Goal: Manage account settings

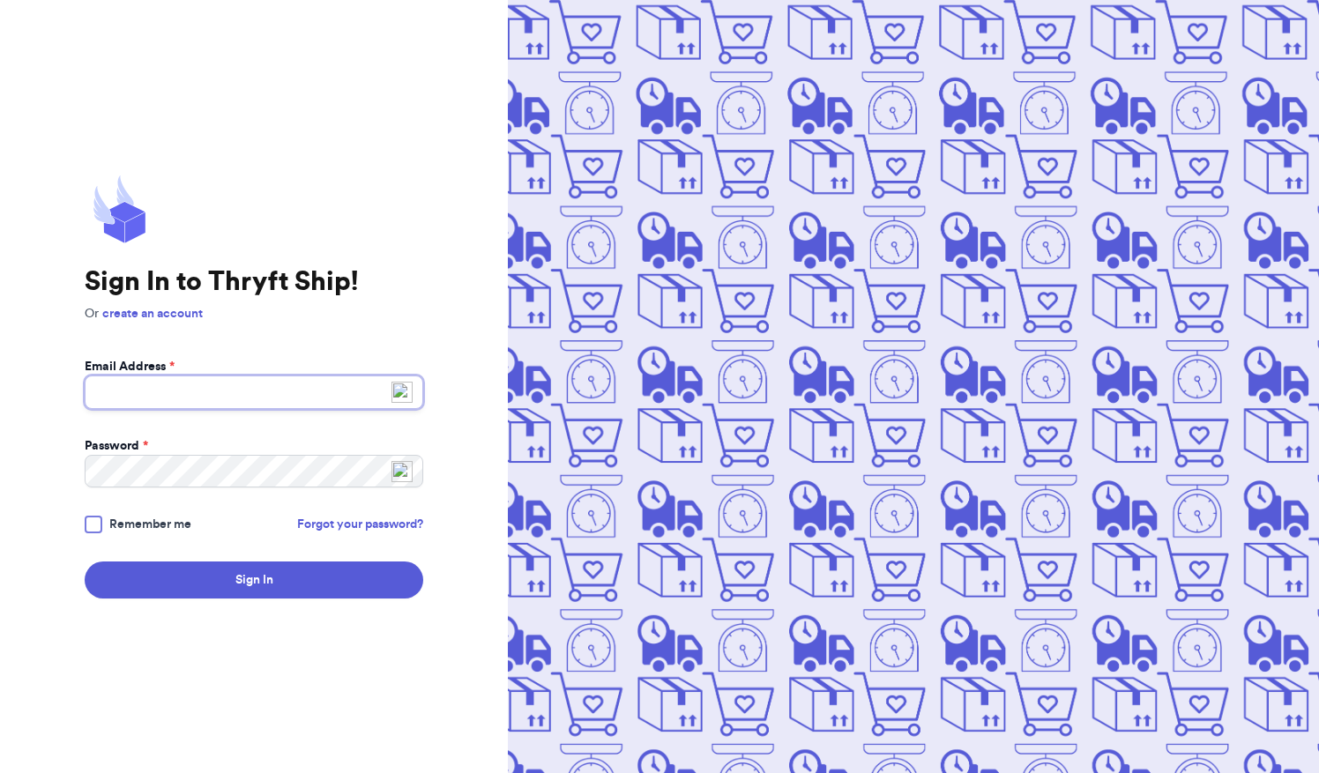
type input "[EMAIL_ADDRESS][DOMAIN_NAME]"
click at [86, 527] on div at bounding box center [94, 525] width 18 height 18
click at [0, 0] on input "Remember me" at bounding box center [0, 0] width 0 height 0
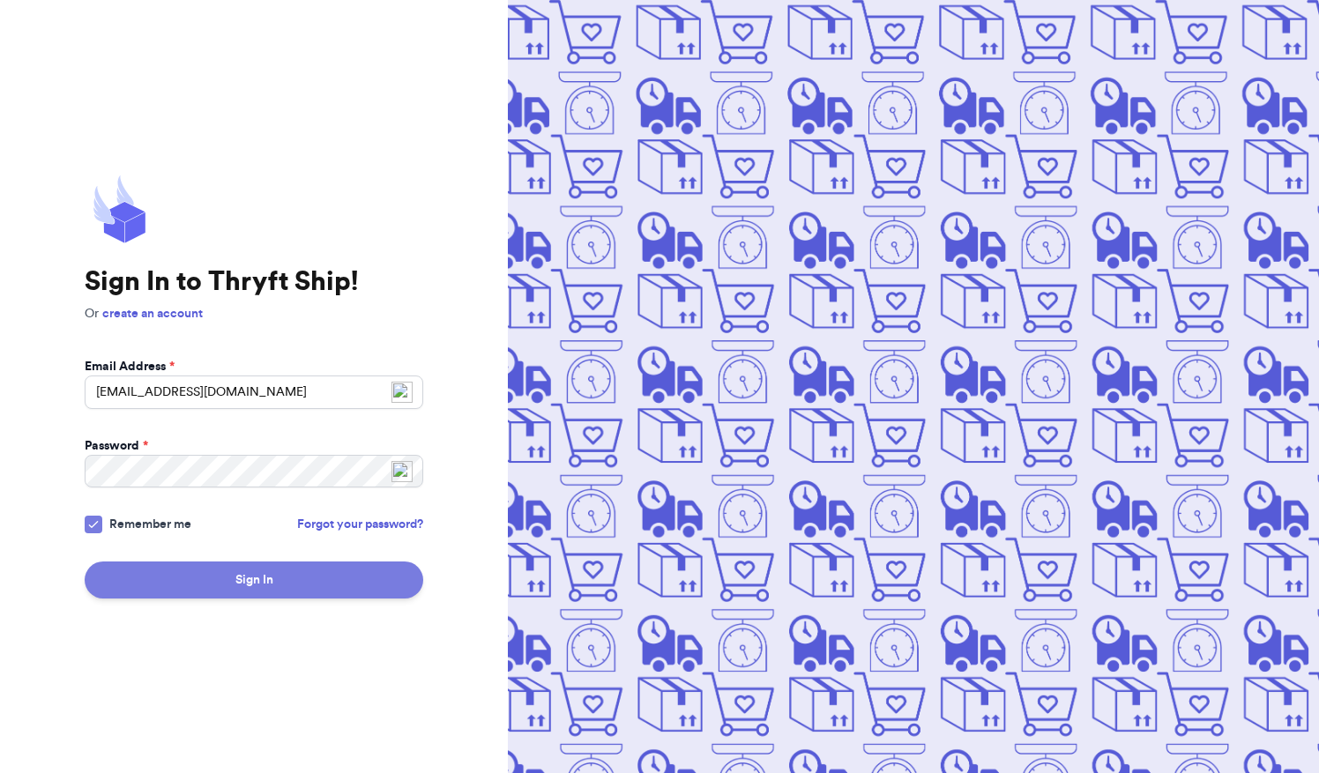
click at [190, 575] on button "Sign In" at bounding box center [254, 580] width 339 height 37
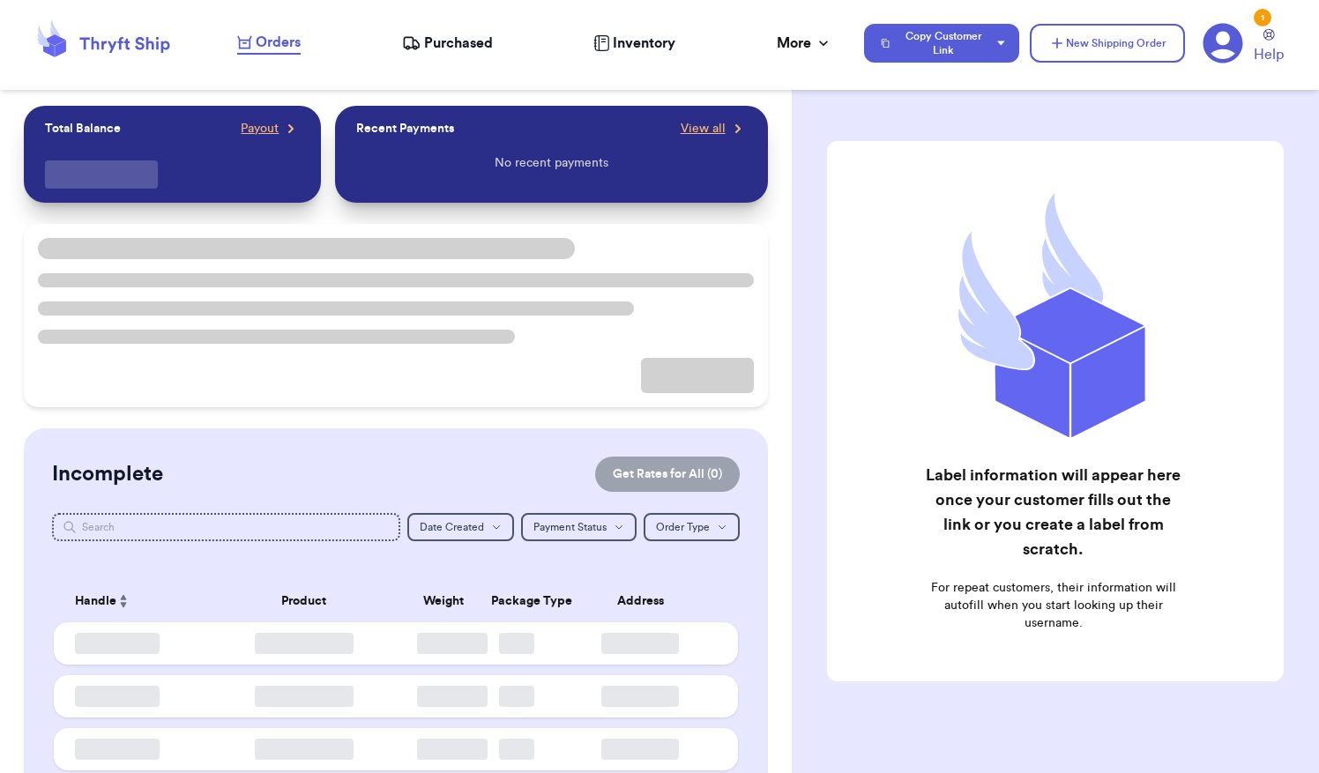
checkbox input "false"
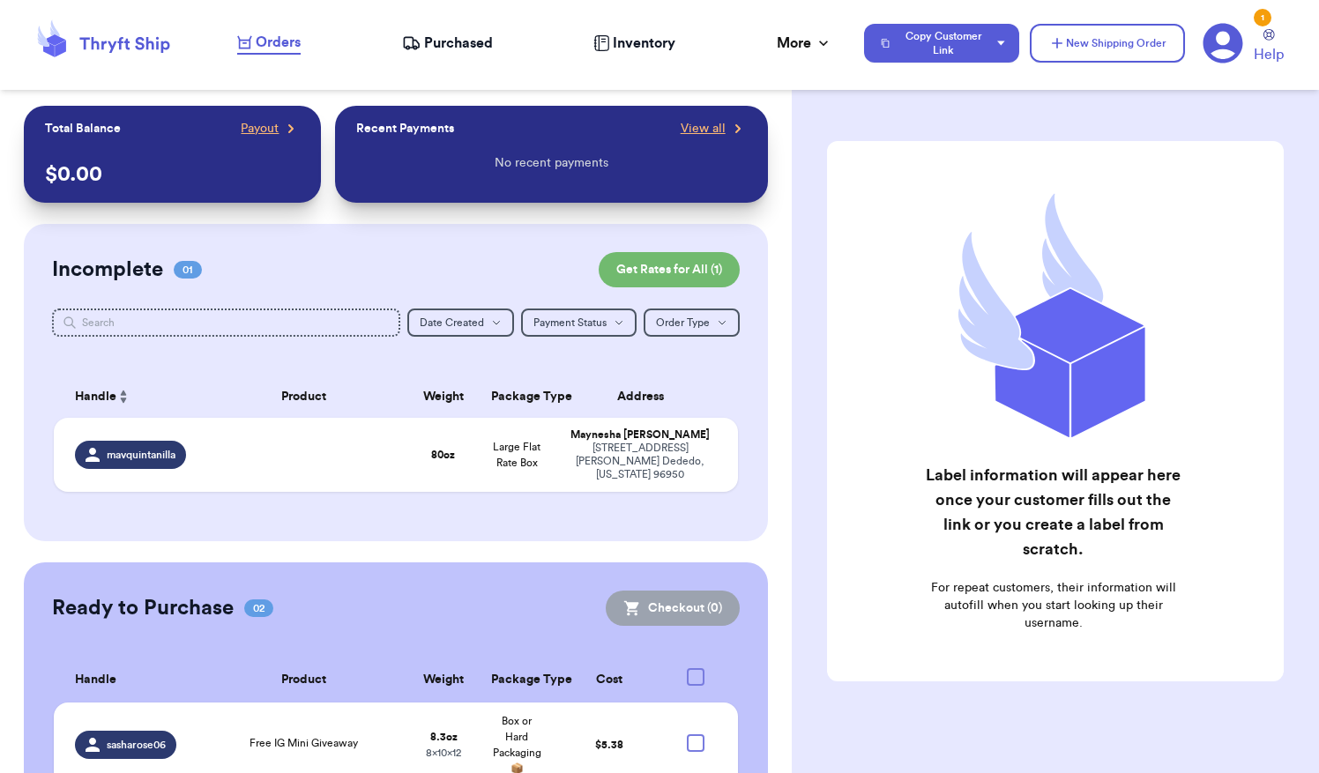
scroll to position [166, 0]
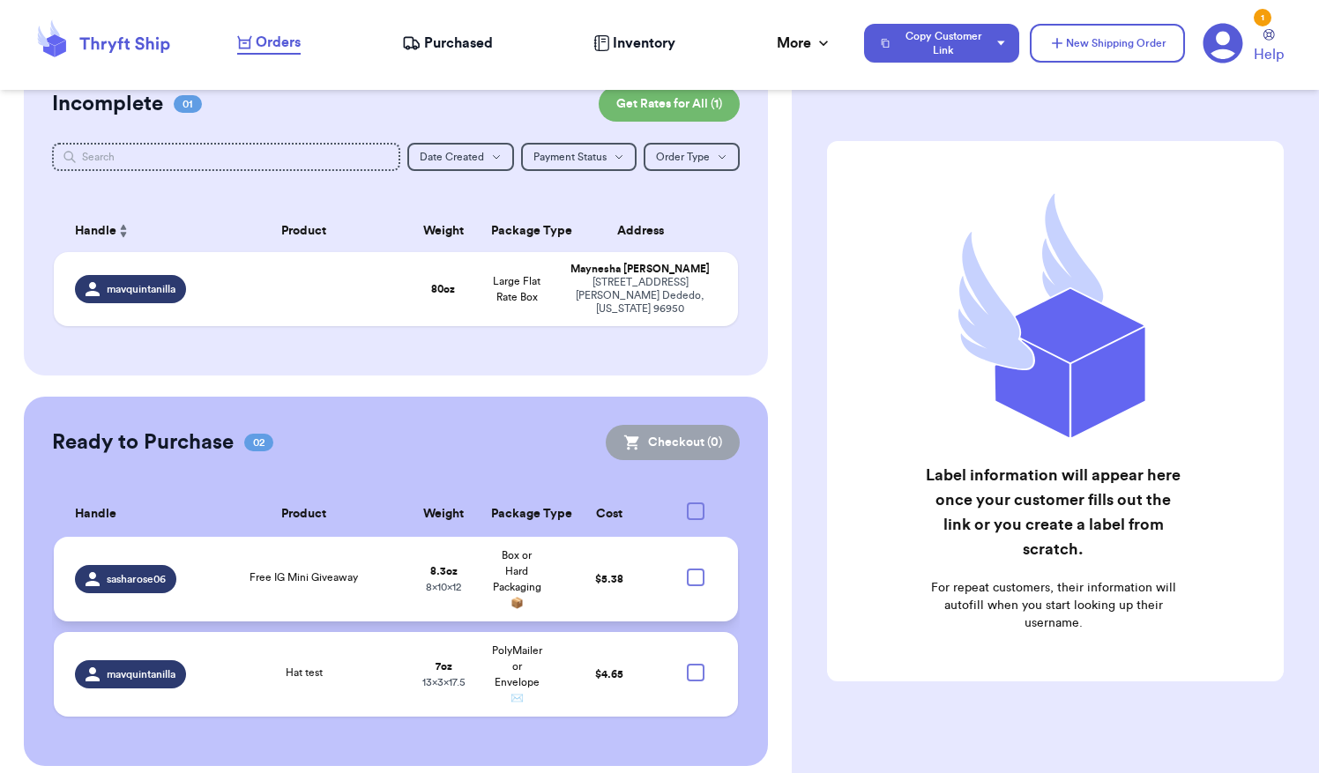
click at [121, 572] on span "sasharose06" at bounding box center [136, 579] width 59 height 14
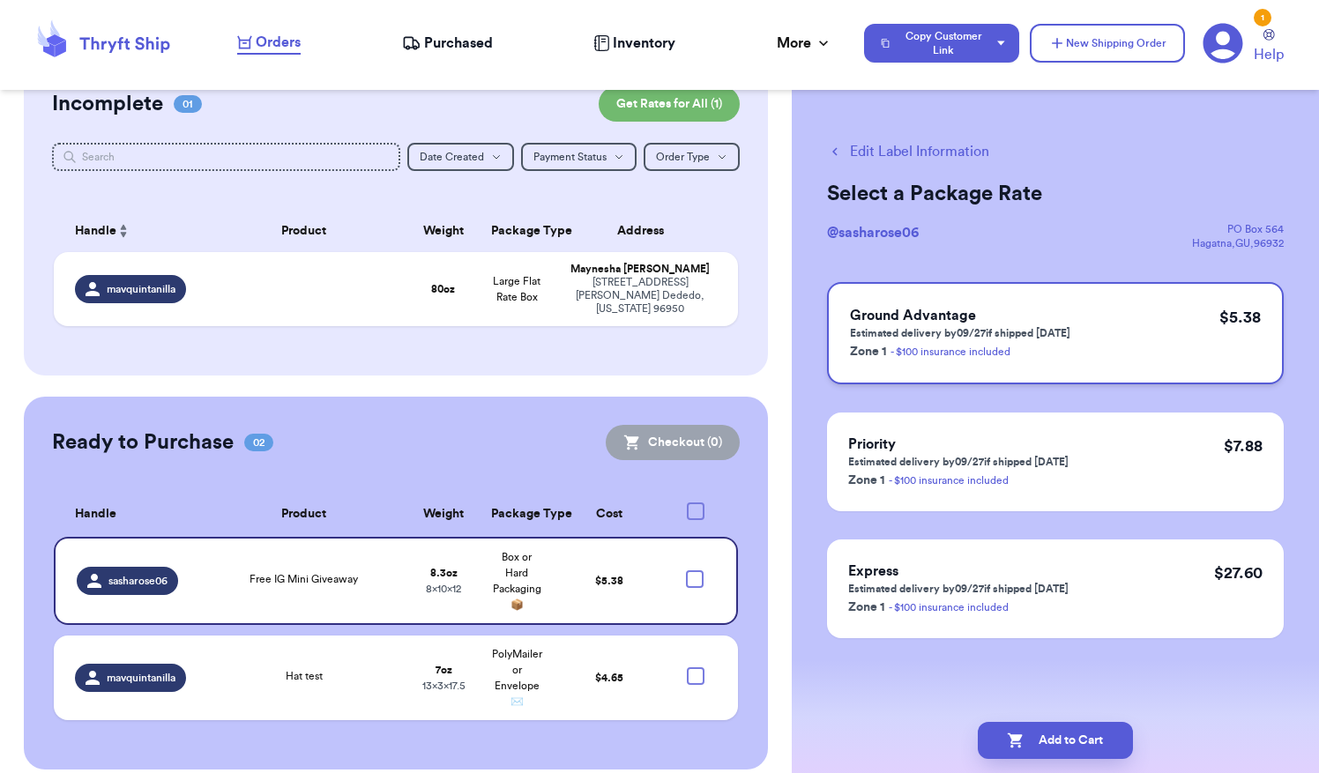
click at [1067, 347] on p "Zone 1 - $100 insurance included" at bounding box center [960, 350] width 220 height 21
click at [441, 553] on td "8.3 oz 8 x 10 x 12" at bounding box center [442, 581] width 73 height 88
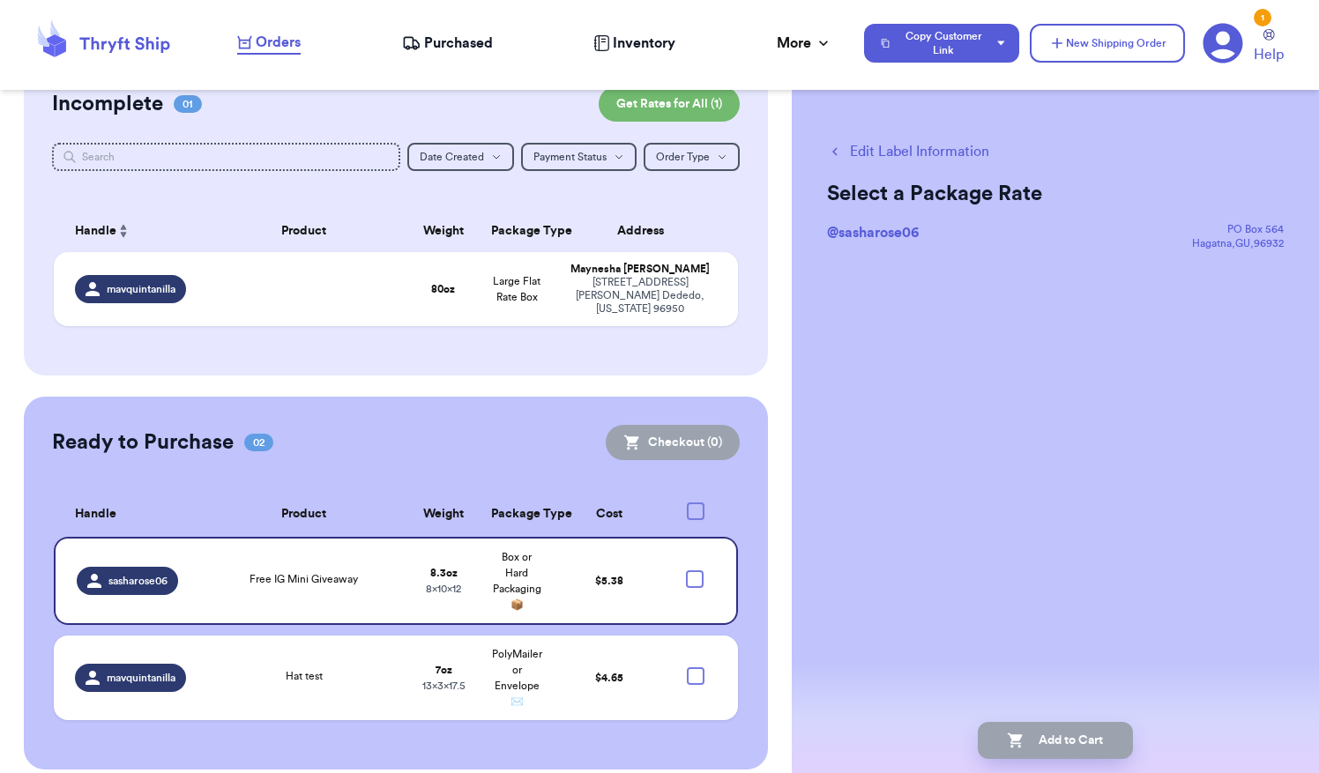
click at [932, 147] on button "Edit Label Information" at bounding box center [908, 151] width 162 height 21
select select "GIFT"
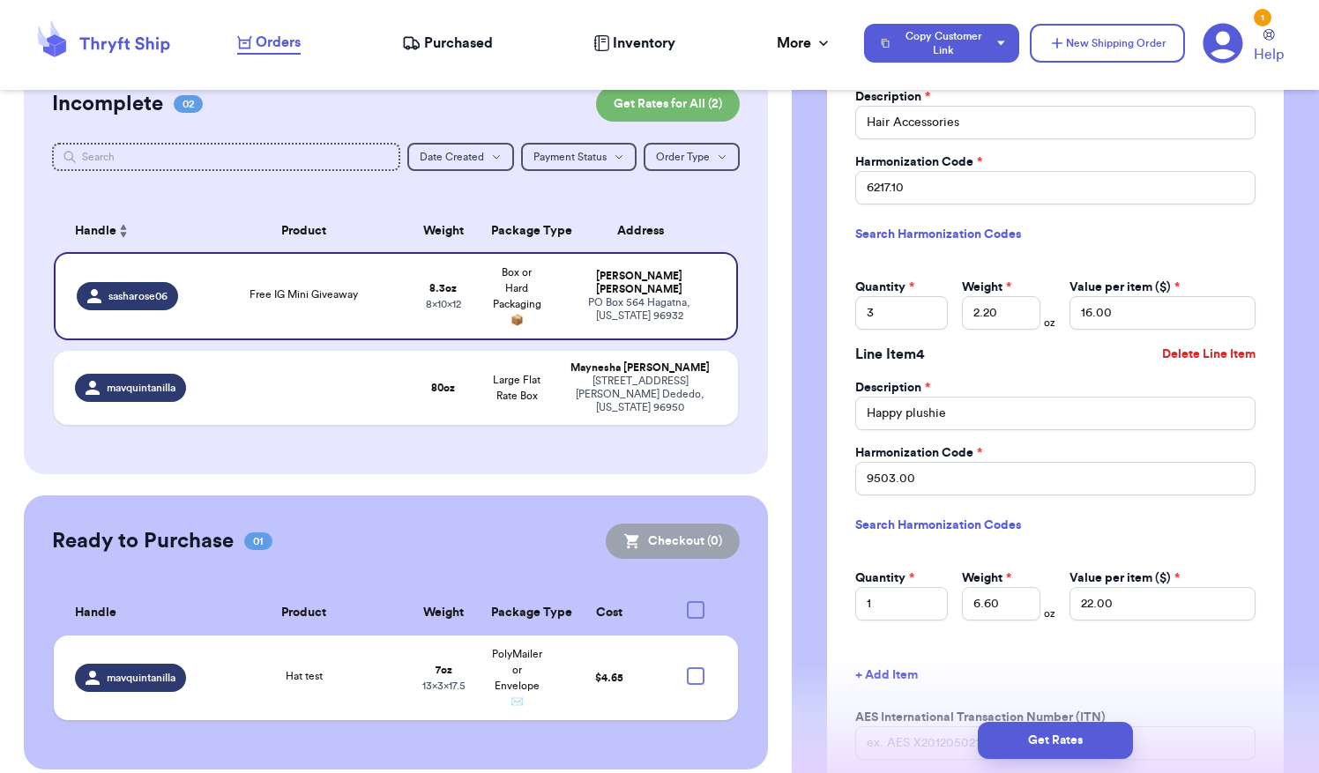
scroll to position [2216, 0]
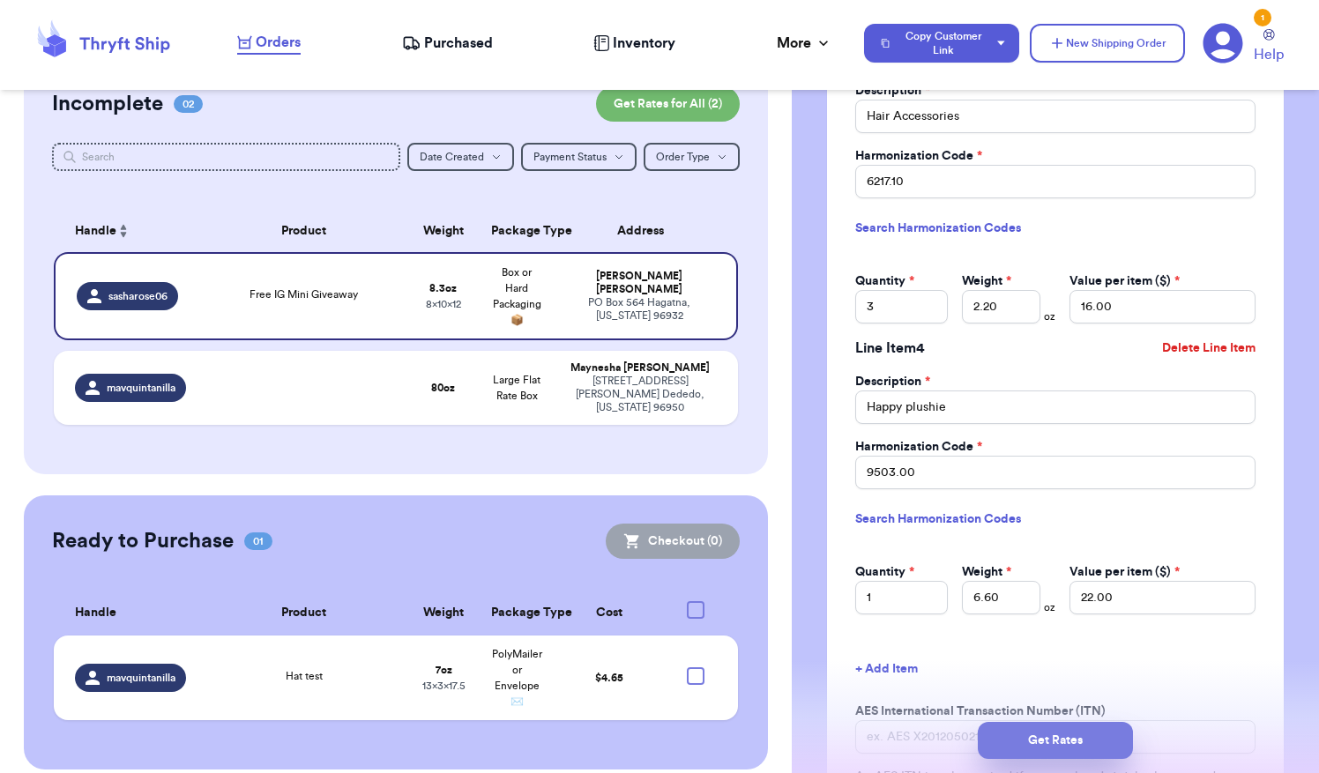
click at [1087, 737] on button "Get Rates" at bounding box center [1055, 740] width 155 height 37
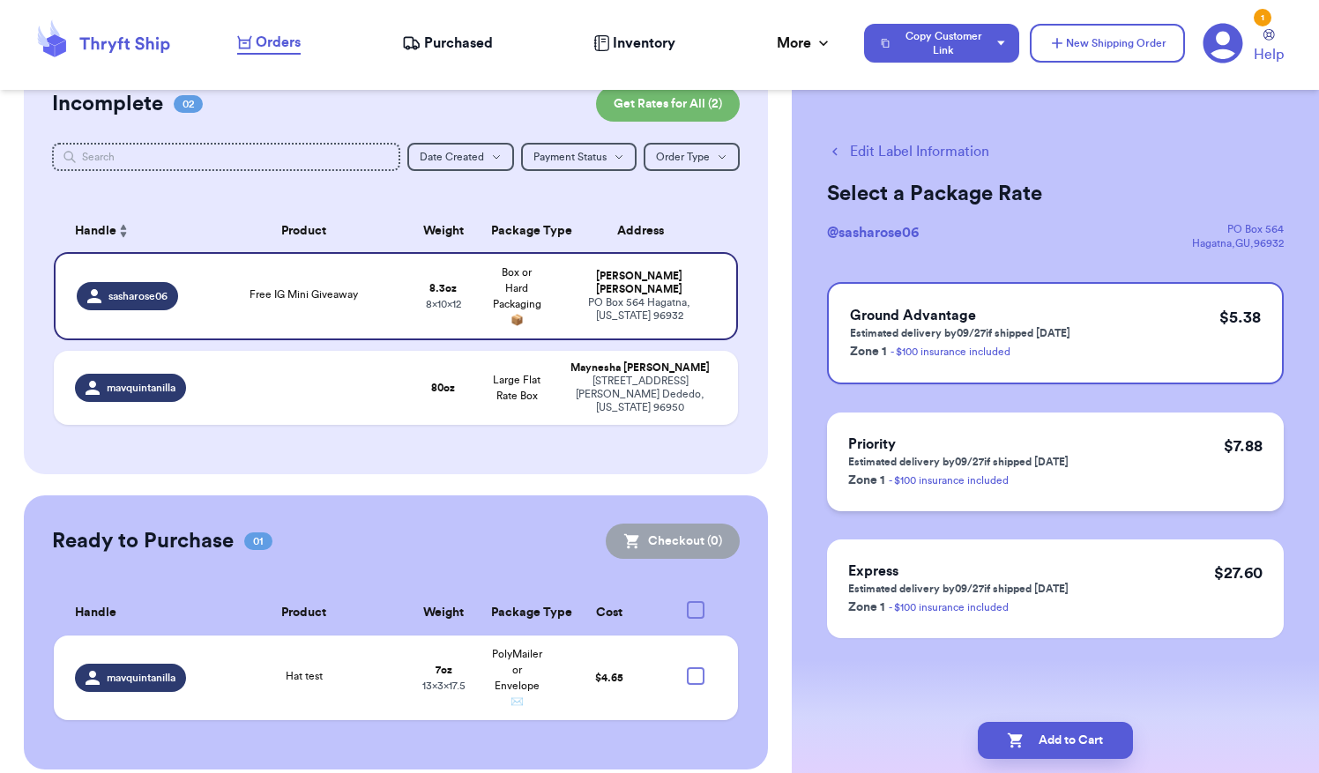
click at [1089, 463] on div "Priority Estimated delivery by 09/27 if shipped [DATE] Zone 1 - $100 insurance …" at bounding box center [1055, 462] width 457 height 99
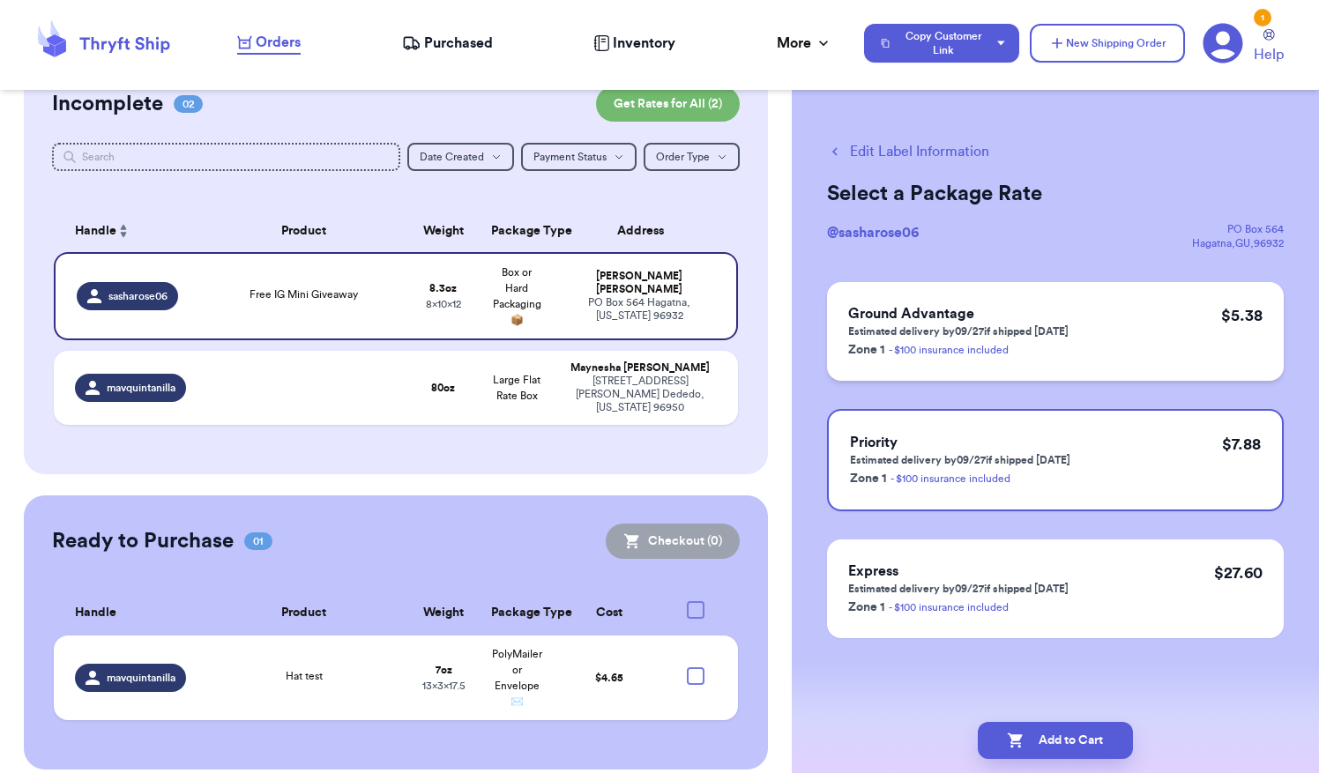
click at [1105, 336] on div "Ground Advantage Estimated delivery by 09/27 if shipped [DATE] Zone 1 - $100 in…" at bounding box center [1055, 331] width 457 height 99
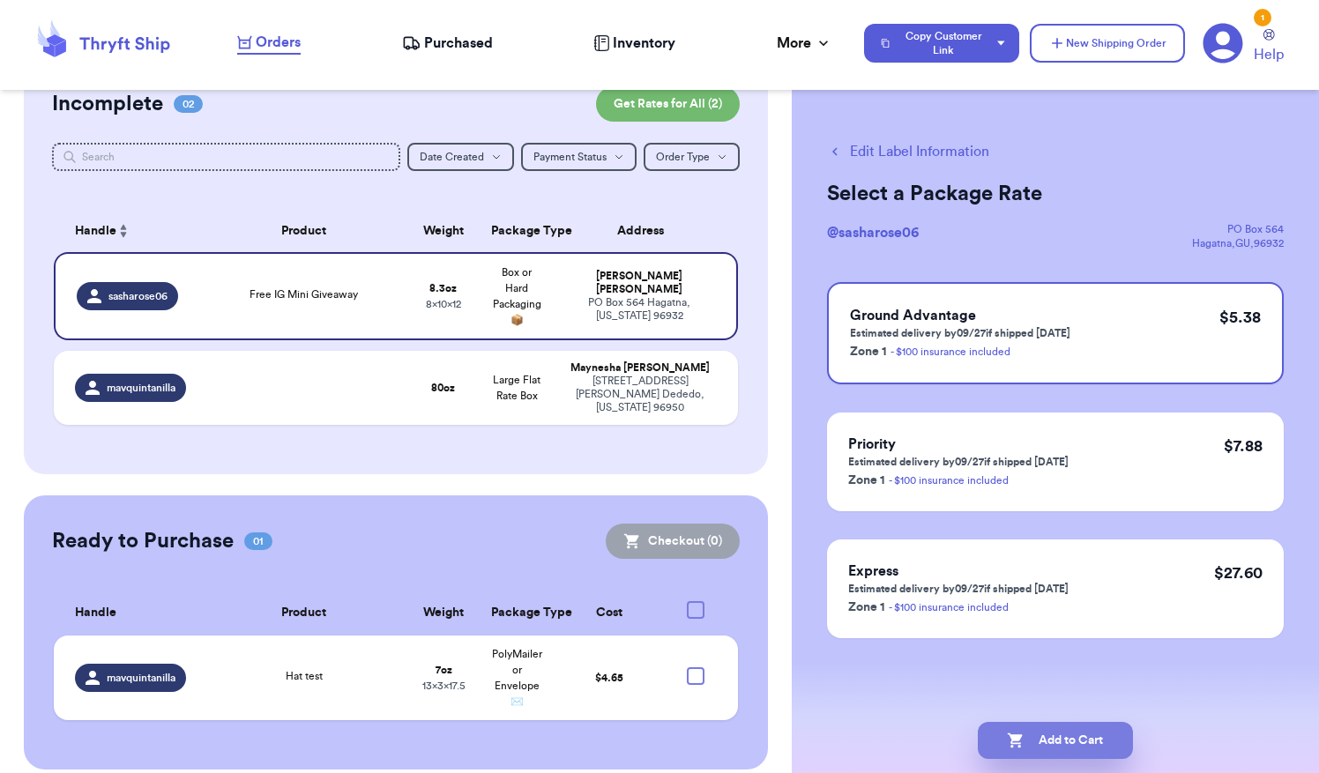
click at [1063, 726] on button "Add to Cart" at bounding box center [1055, 740] width 155 height 37
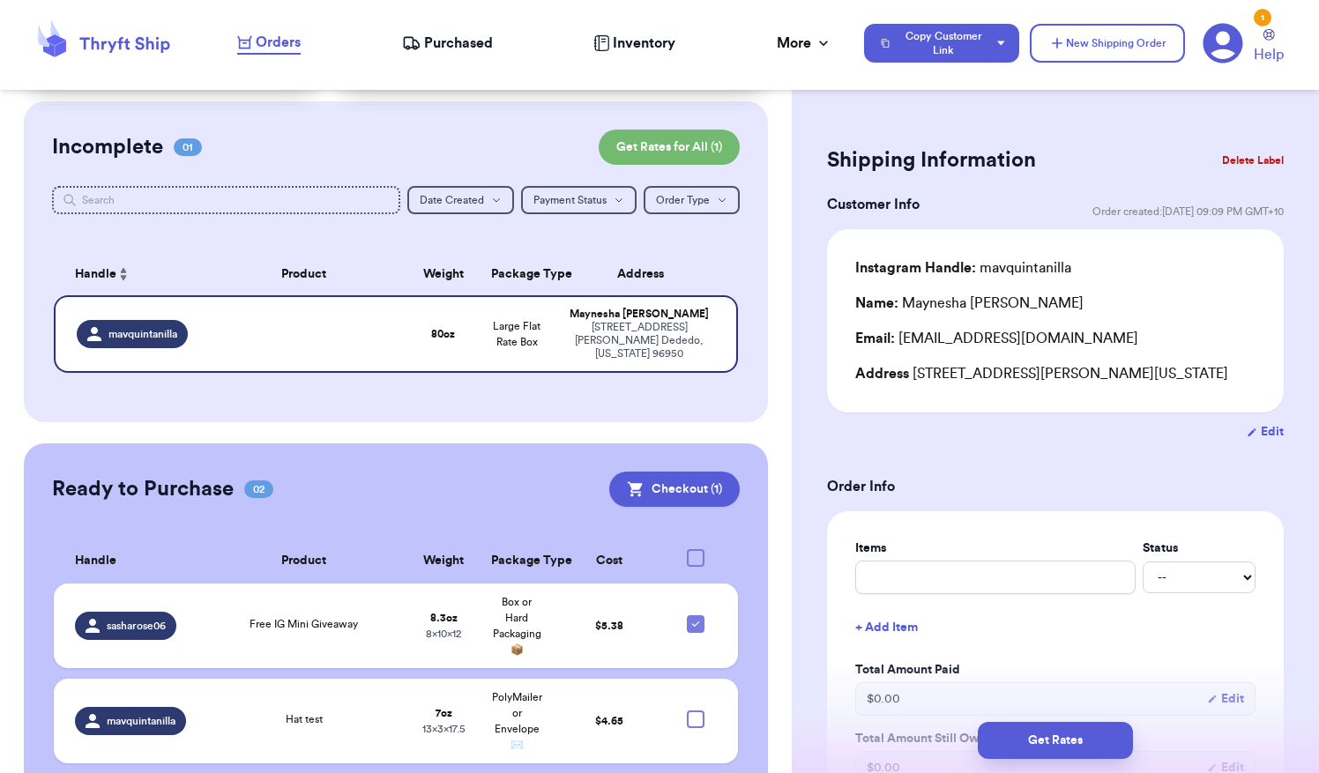
scroll to position [169, 0]
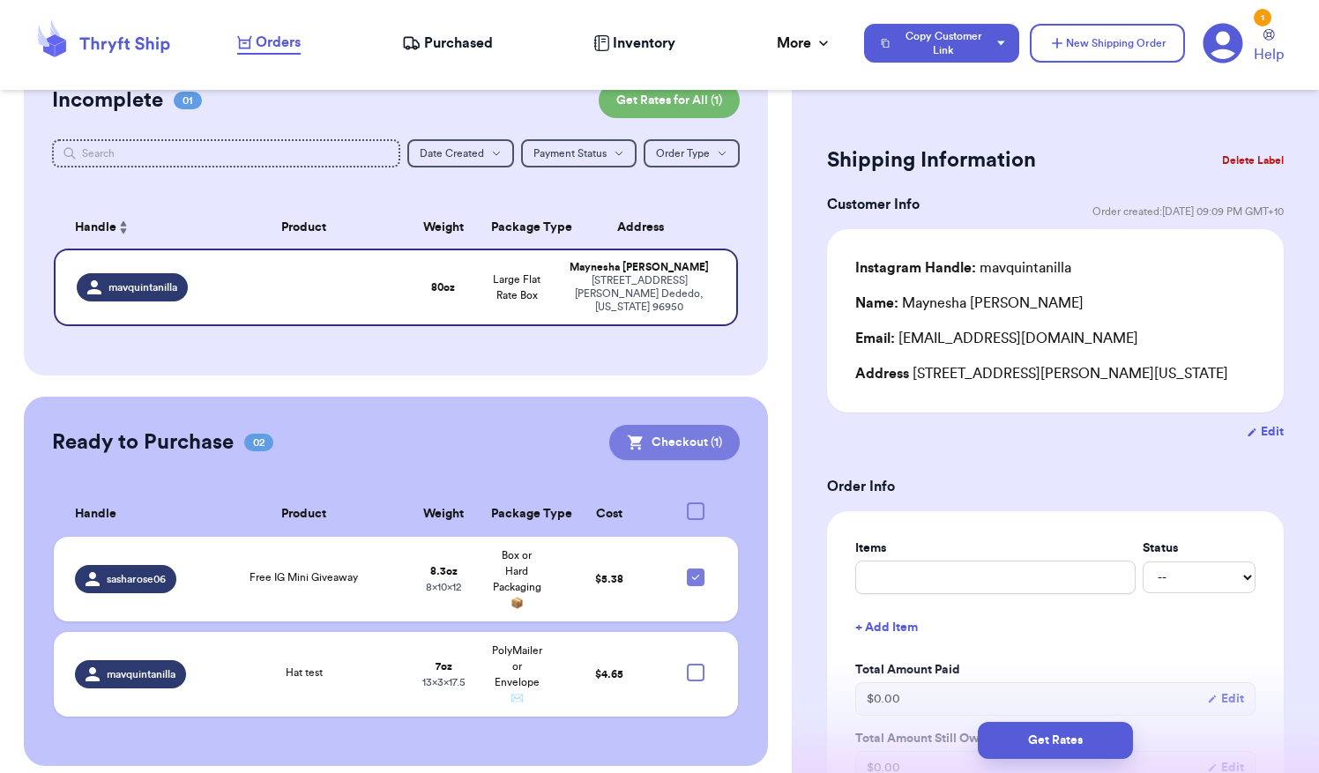
click at [662, 427] on button "Checkout ( 1 )" at bounding box center [674, 442] width 130 height 35
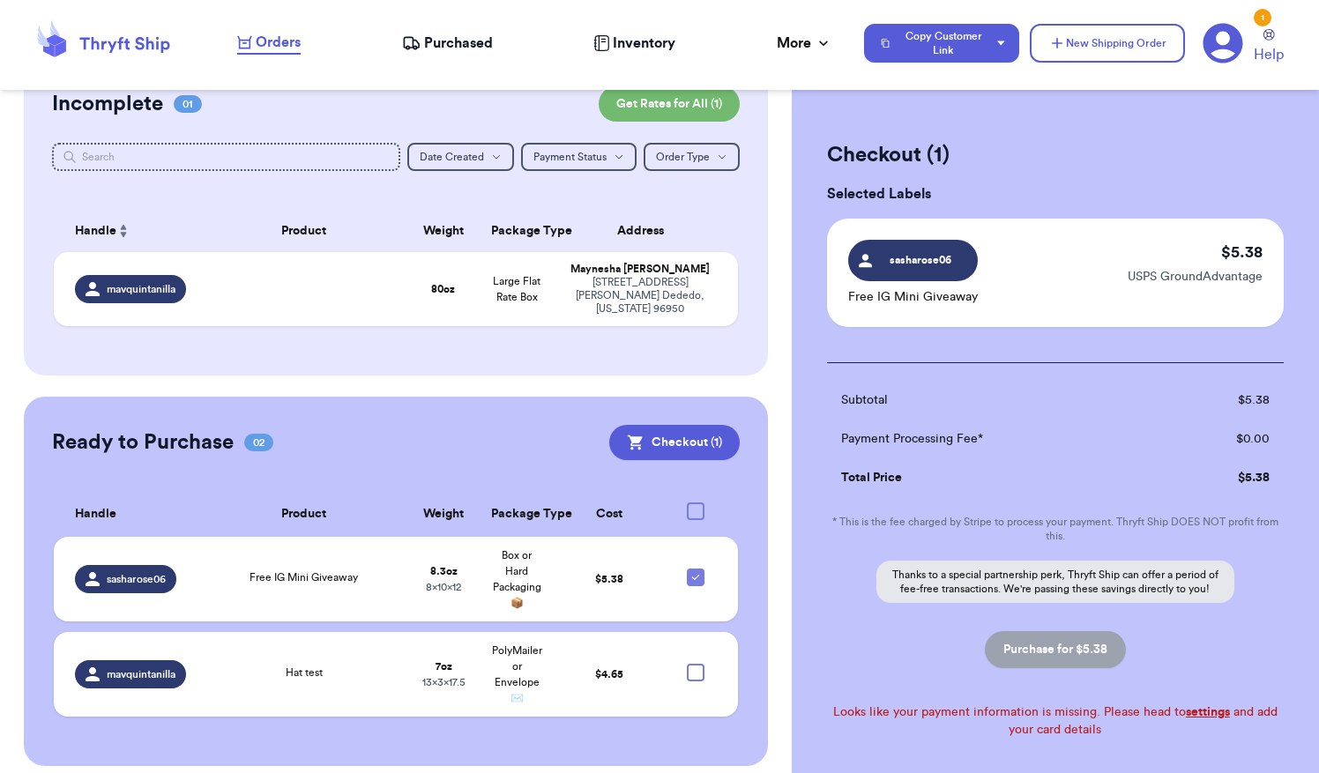
scroll to position [102, 0]
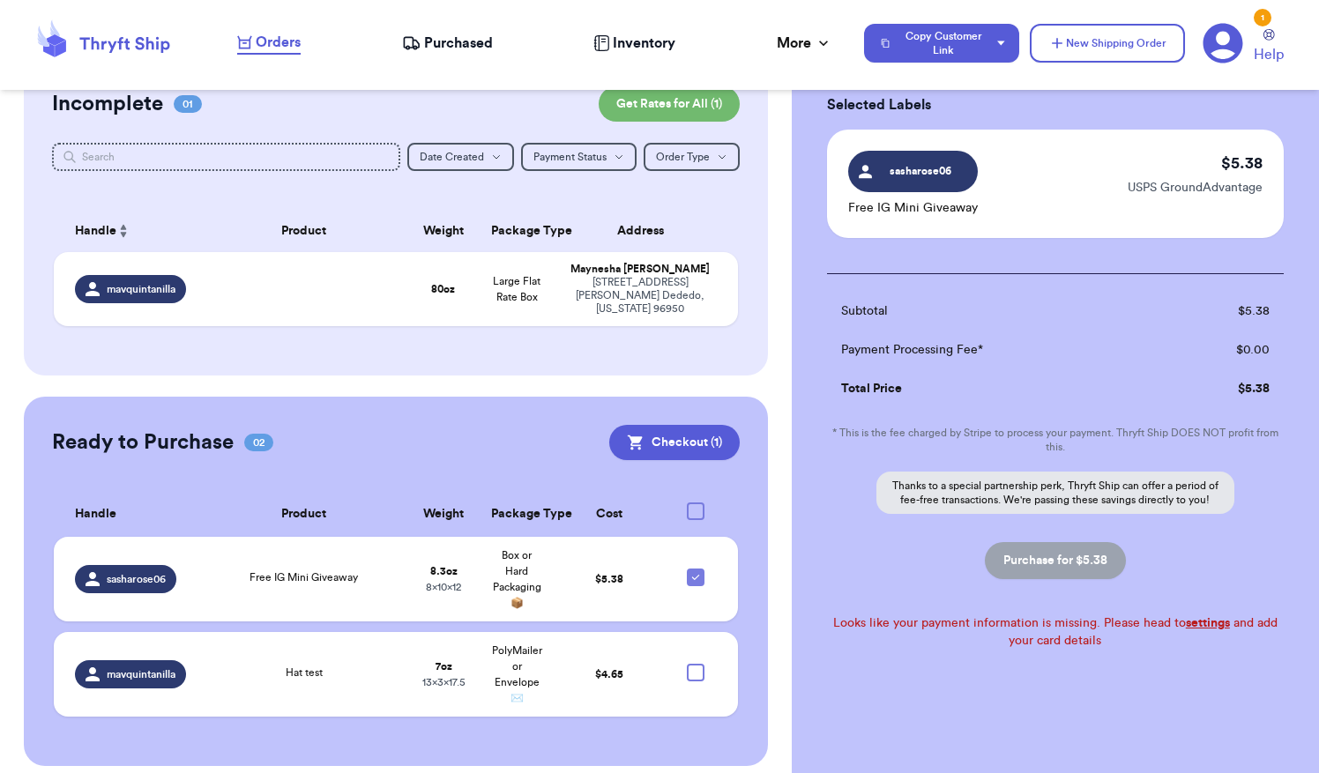
click at [1189, 624] on link "settings" at bounding box center [1208, 623] width 44 height 12
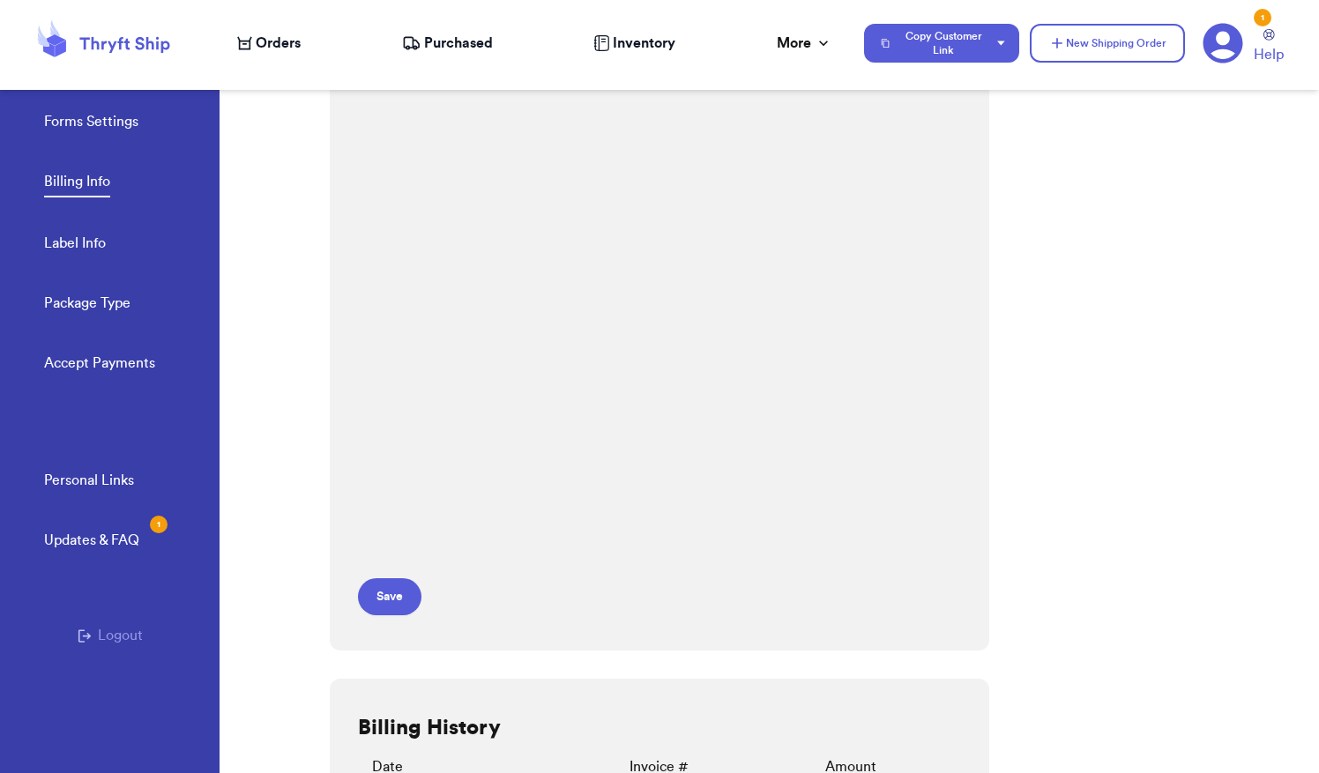
scroll to position [138, 0]
click at [400, 593] on button "Save" at bounding box center [389, 595] width 63 height 37
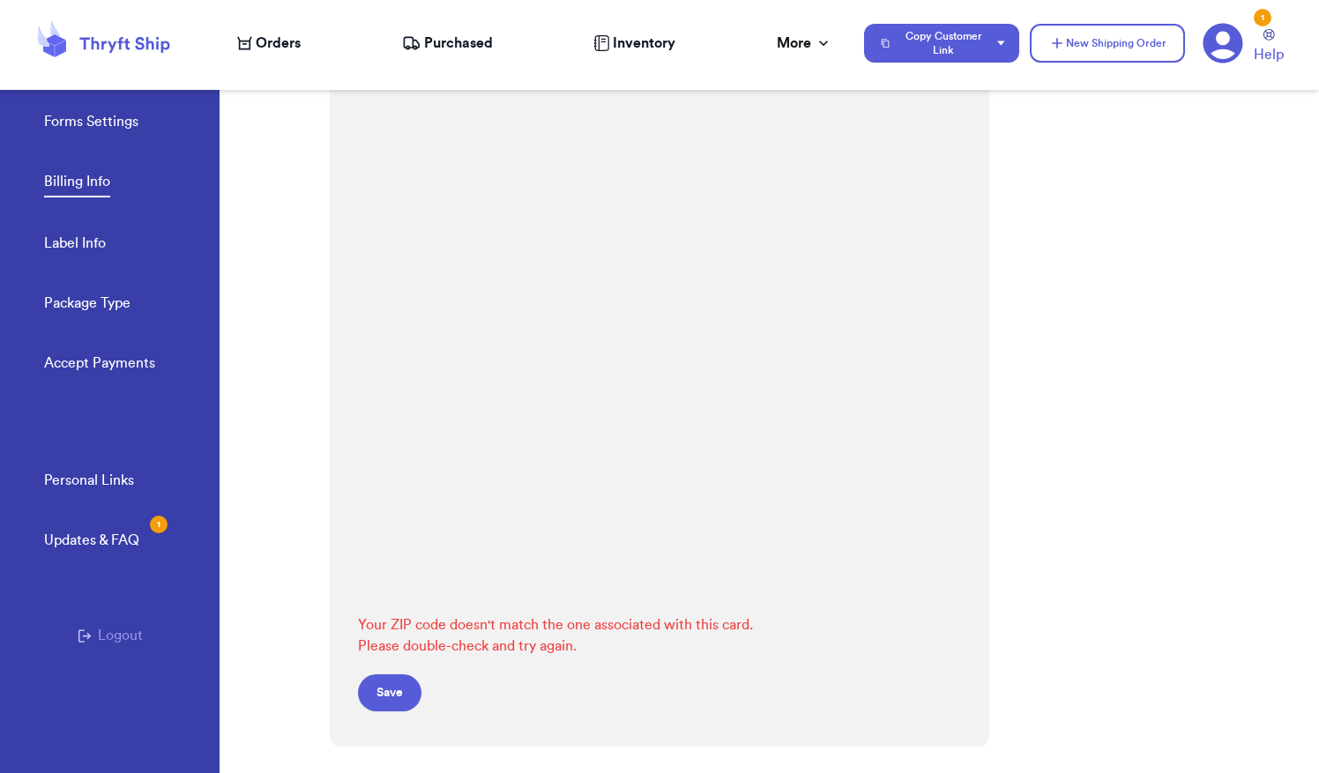
scroll to position [97, 0]
click at [402, 691] on button "Save" at bounding box center [389, 696] width 63 height 37
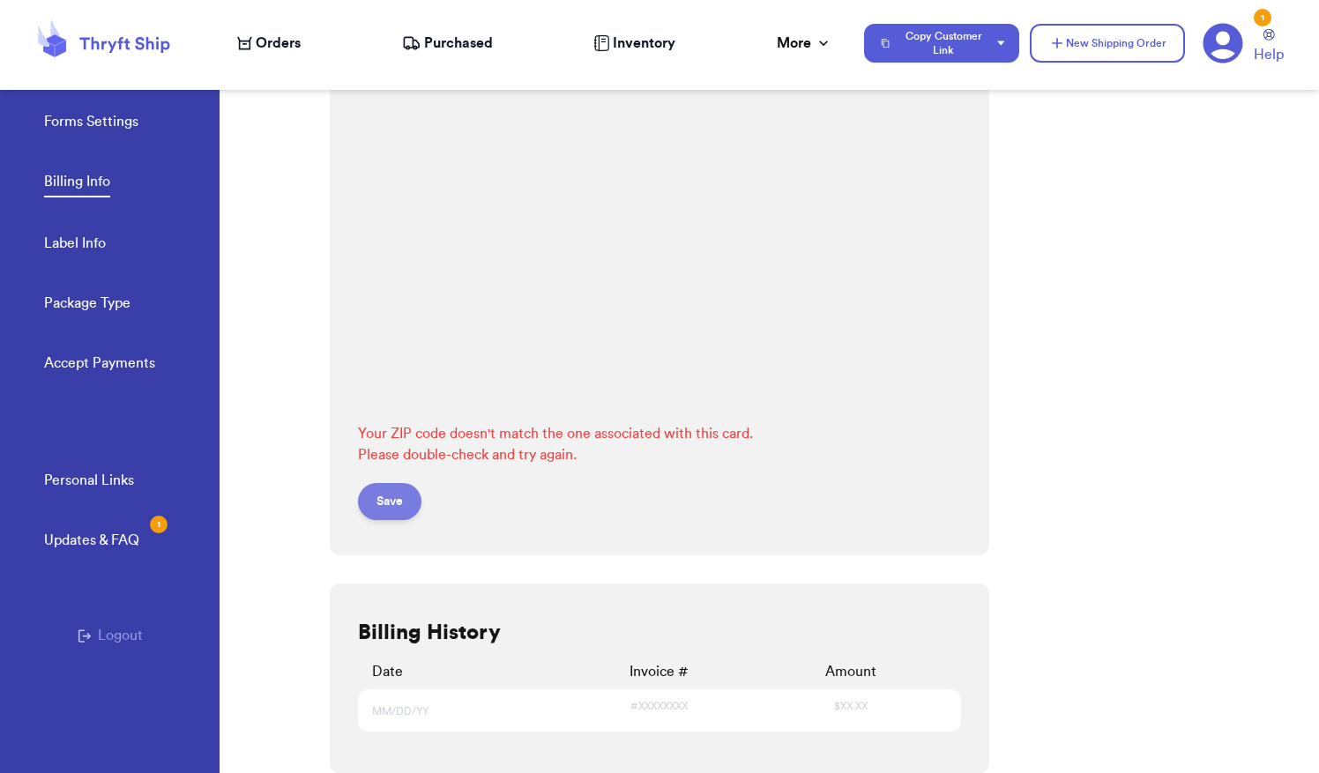
click at [377, 498] on button "Save" at bounding box center [389, 501] width 63 height 37
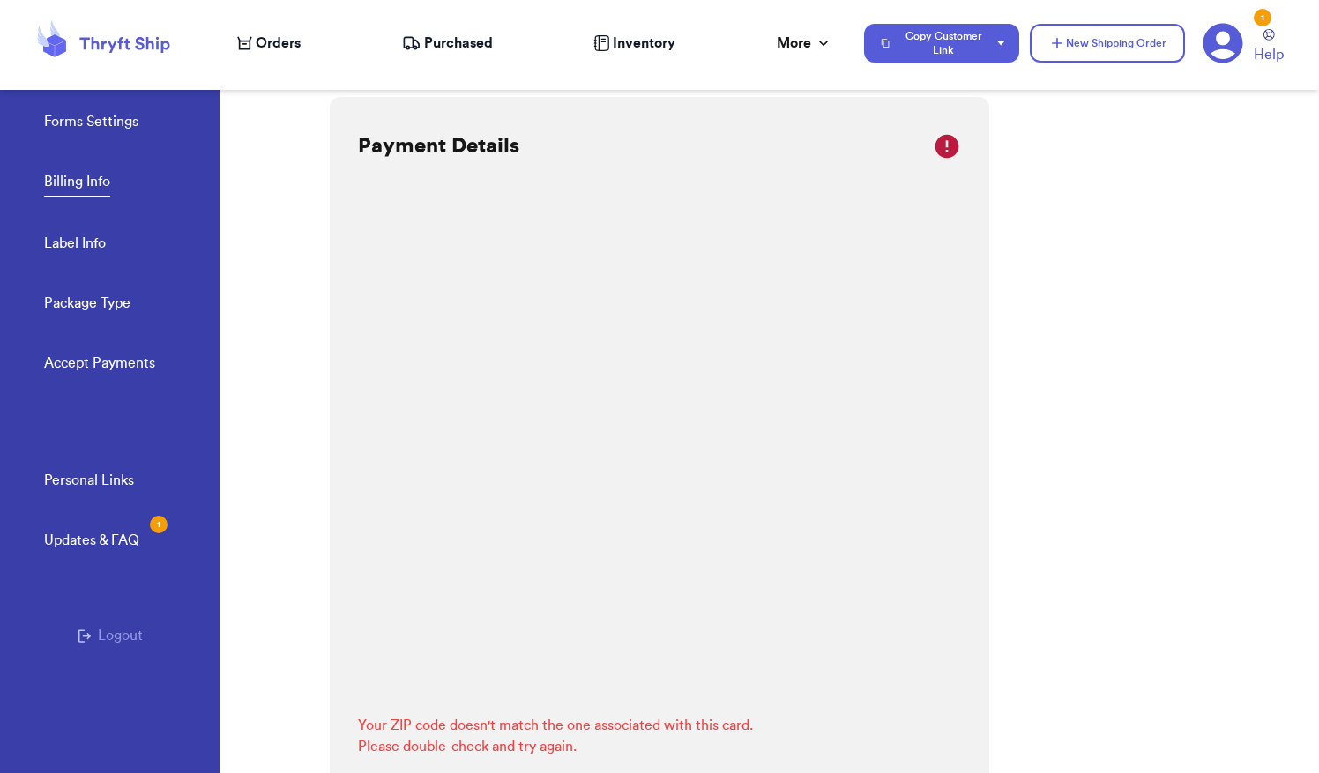
click at [329, 406] on div at bounding box center [275, 418] width 110 height 712
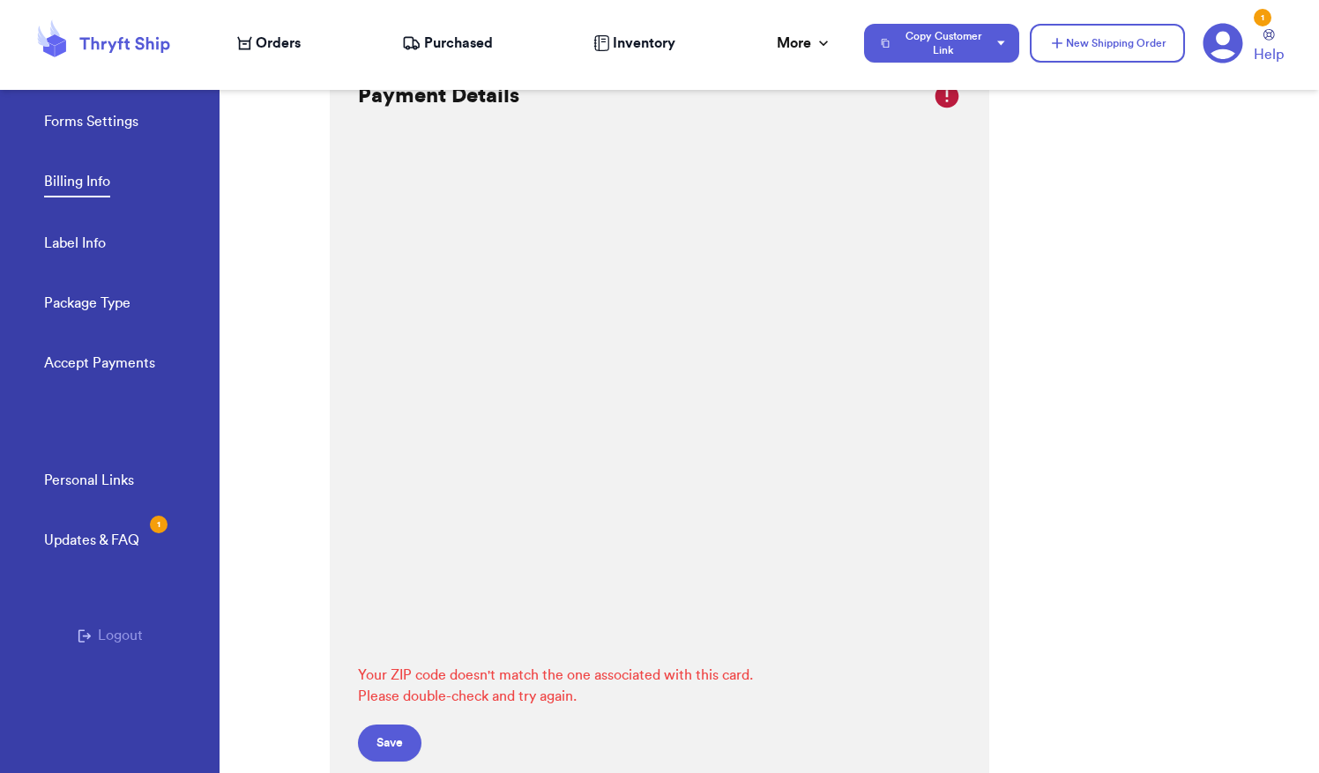
scroll to position [49, 0]
click at [929, 415] on div "Payment Details Your ZIP code doesn't match the one associated with this card. …" at bounding box center [660, 423] width 660 height 750
drag, startPoint x: 929, startPoint y: 415, endPoint x: 922, endPoint y: 430, distance: 16.6
click at [922, 430] on div "Payment Details Your ZIP code doesn't match the one associated with this card. …" at bounding box center [660, 423] width 660 height 750
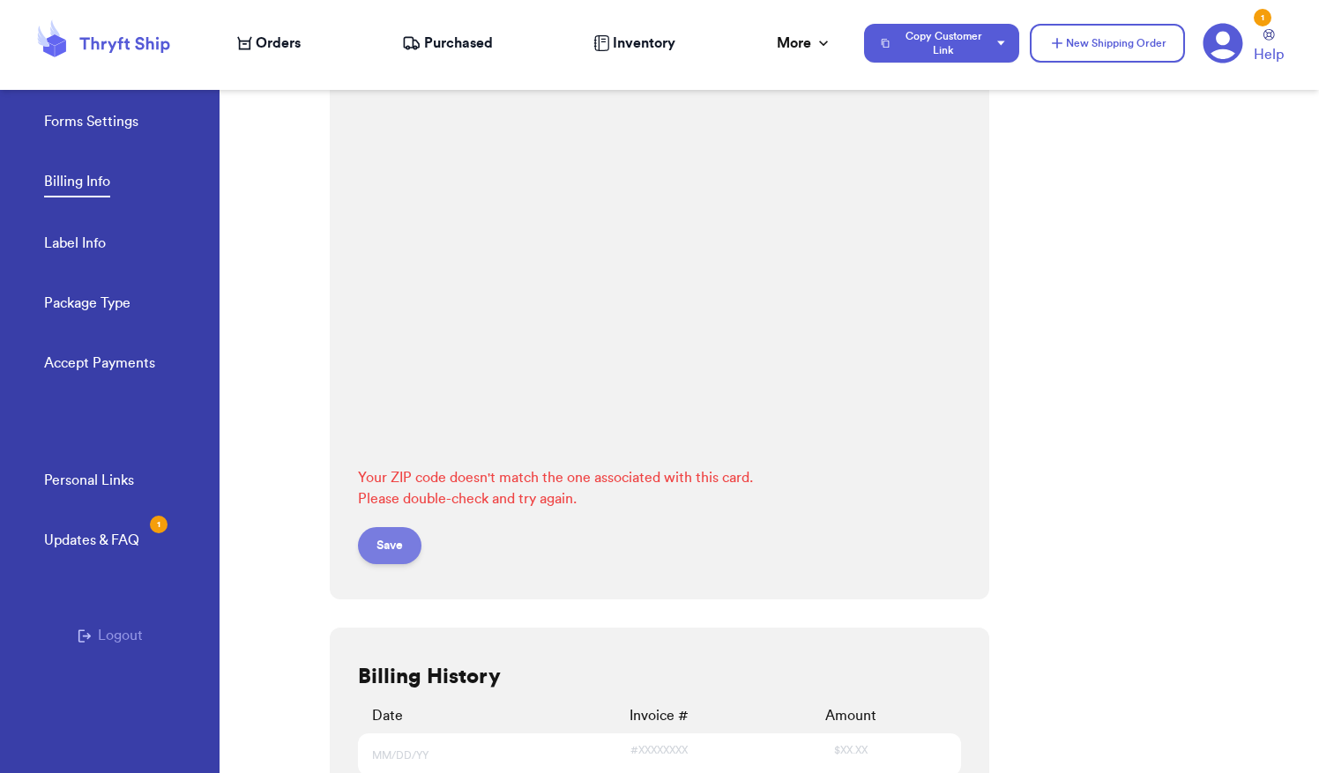
scroll to position [253, 0]
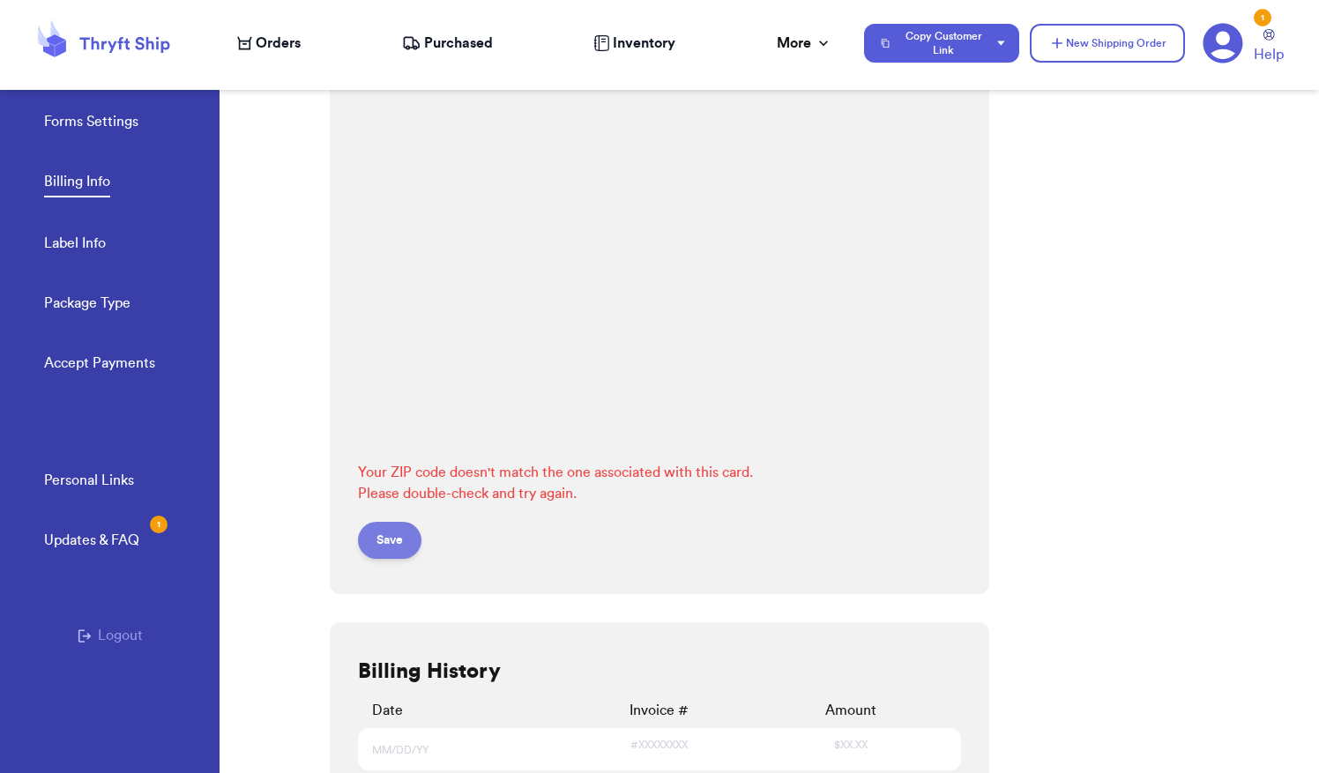
click at [374, 534] on button "Save" at bounding box center [389, 540] width 63 height 37
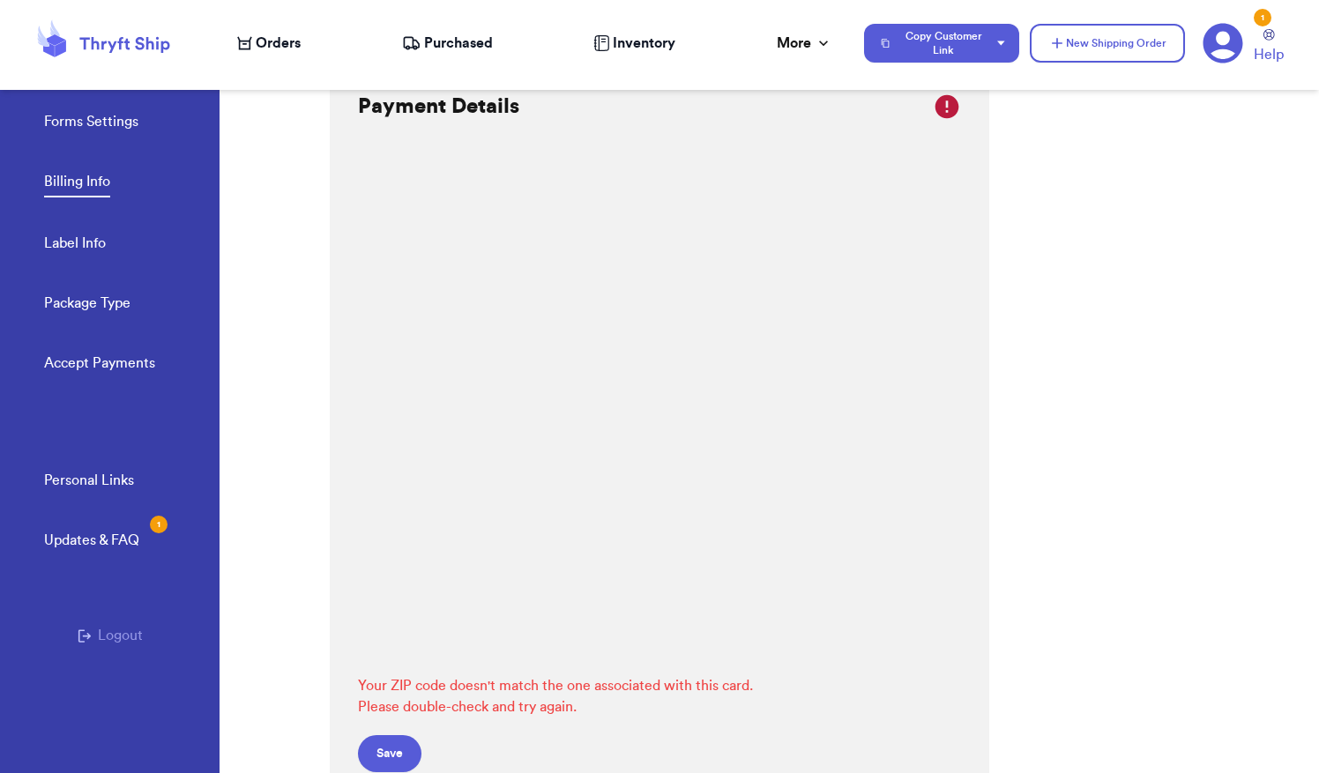
scroll to position [0, 0]
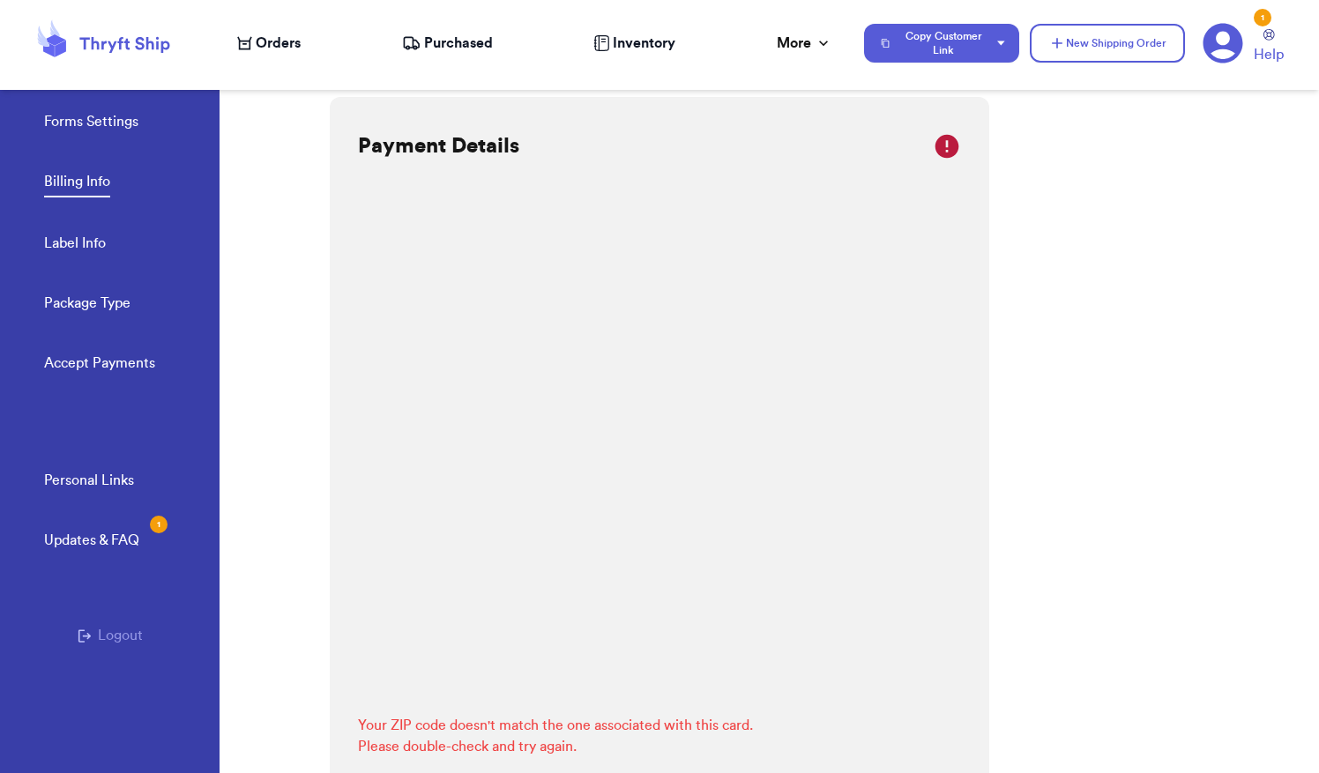
click at [1277, 24] on div "1 Help" at bounding box center [1250, 43] width 95 height 43
click at [1266, 39] on icon at bounding box center [1269, 34] width 11 height 11
click at [81, 192] on link "Billing Info" at bounding box center [77, 184] width 66 height 26
click at [123, 118] on link "Forms Settings" at bounding box center [91, 123] width 94 height 25
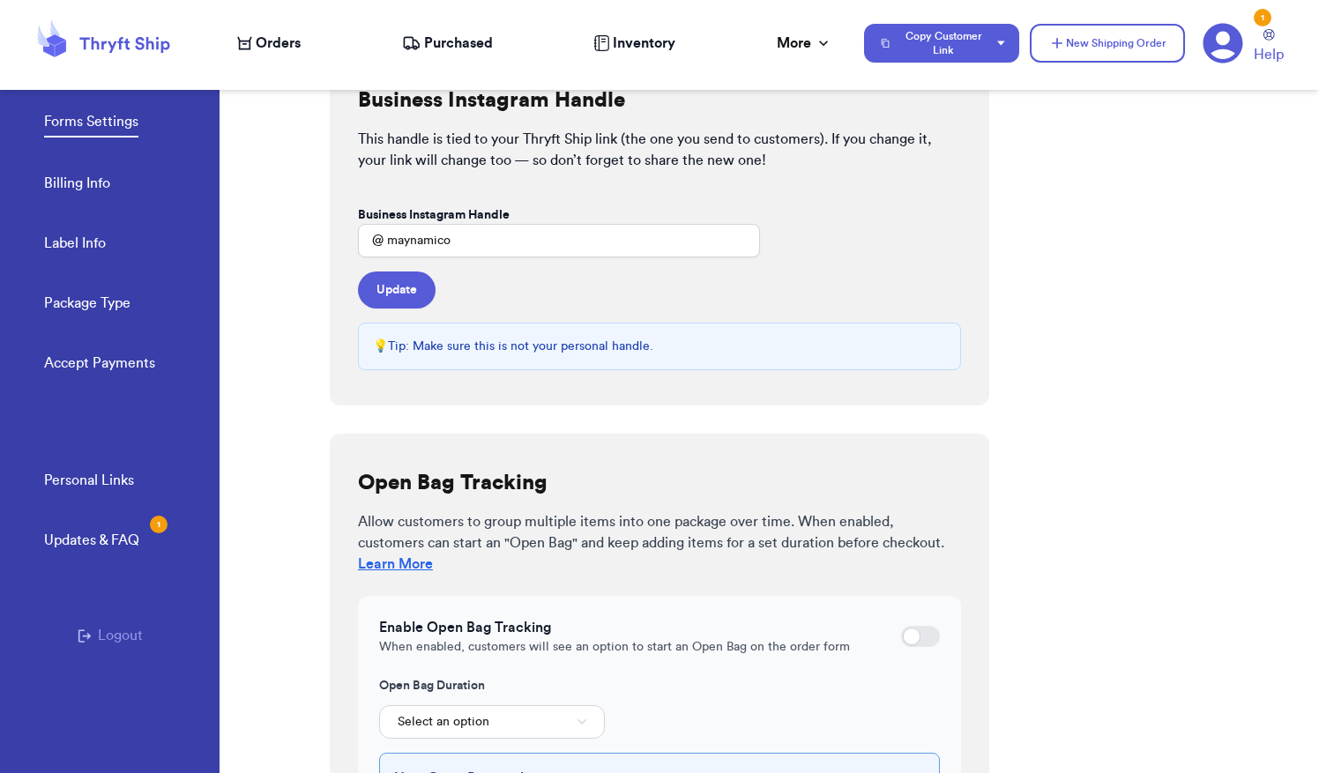
scroll to position [447, 0]
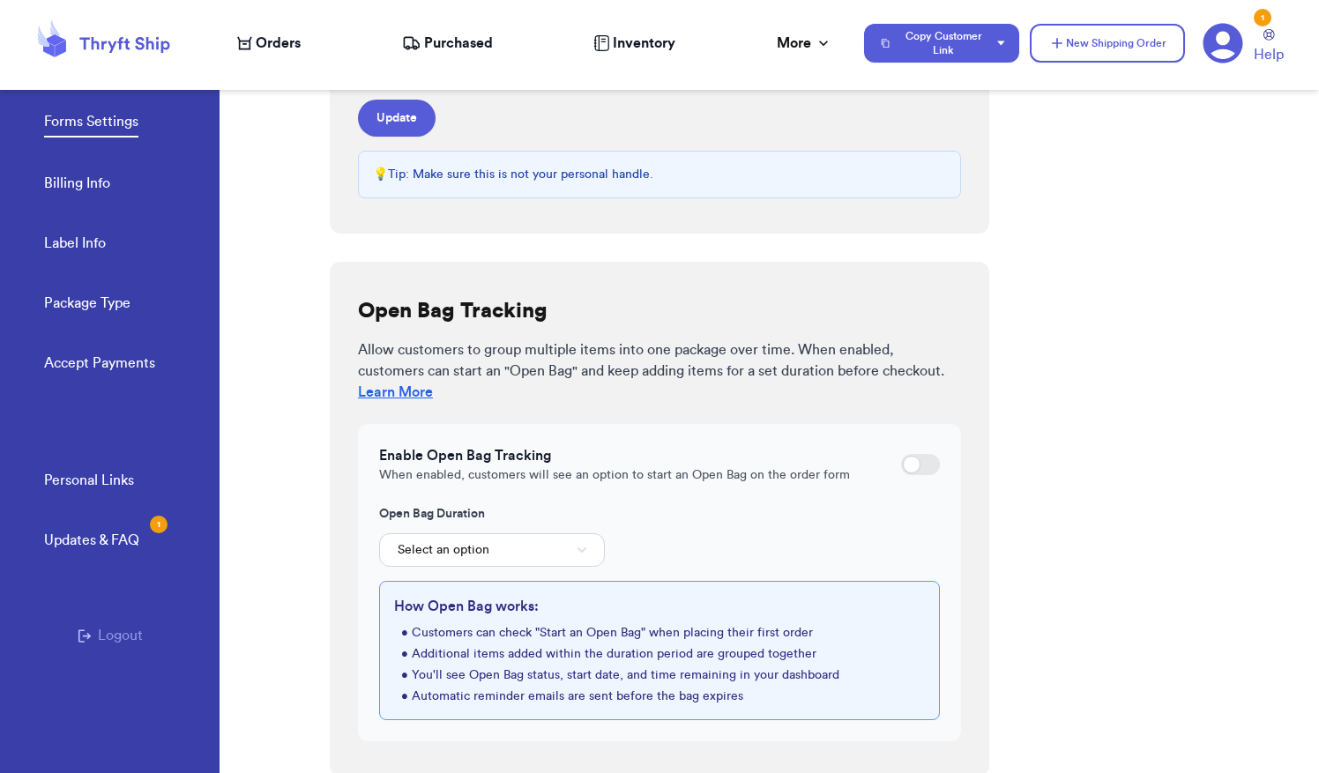
click at [85, 194] on link "Billing Info" at bounding box center [77, 185] width 66 height 25
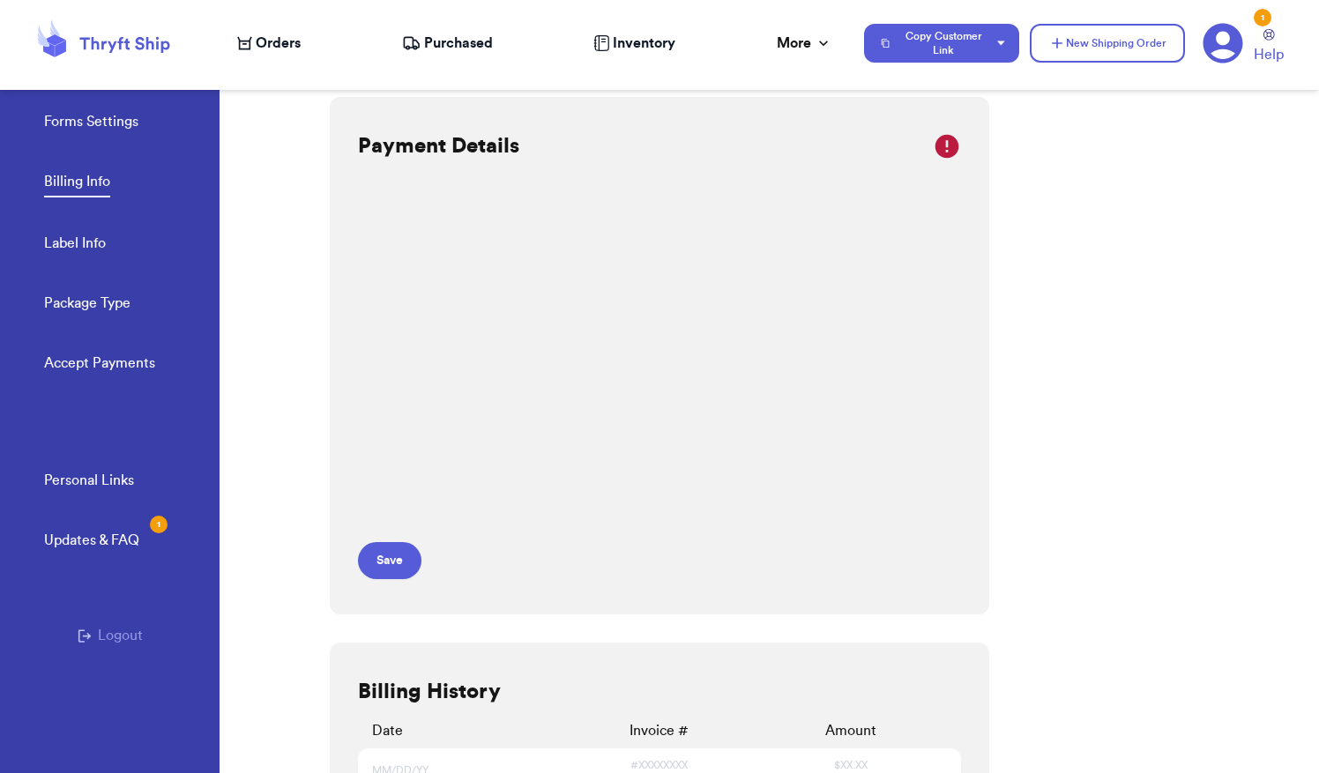
click at [86, 244] on link "Label Info" at bounding box center [75, 245] width 62 height 25
select select "MP"
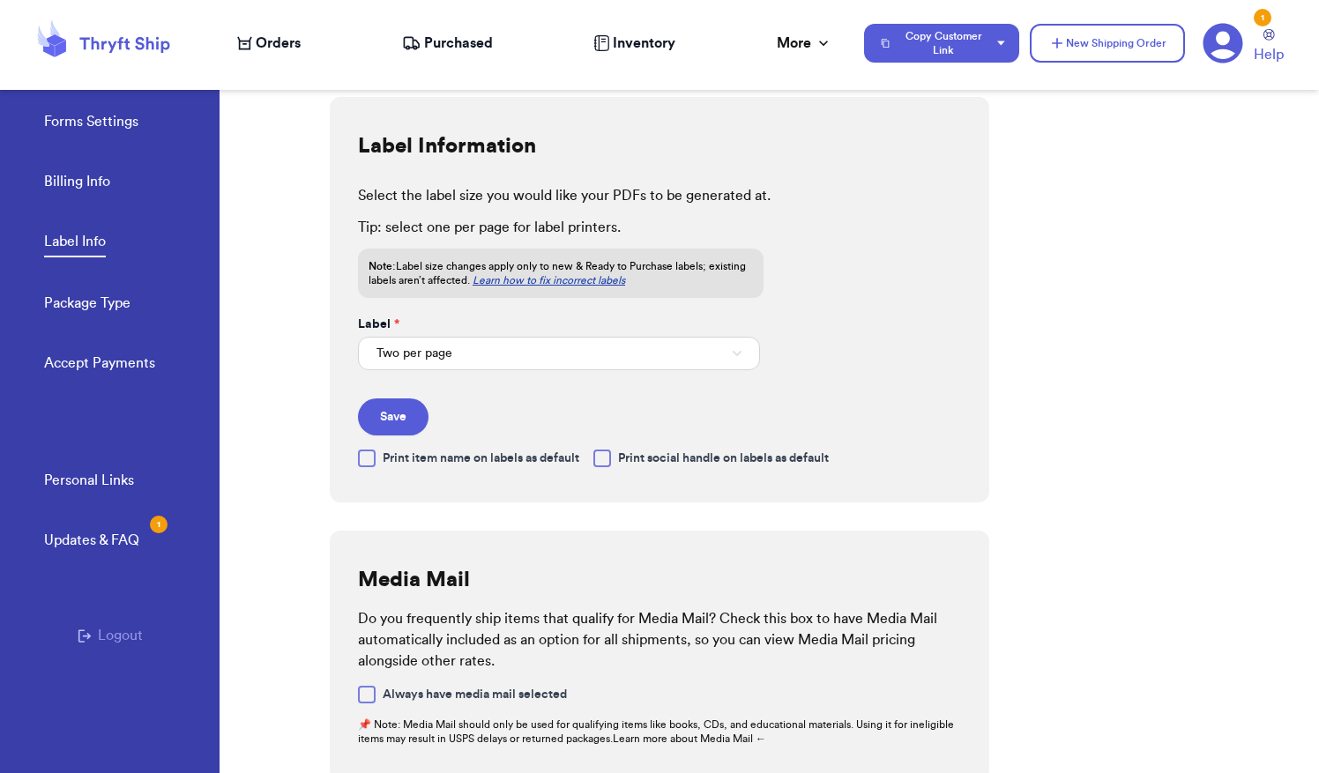
click at [287, 41] on span "Orders" at bounding box center [278, 43] width 45 height 21
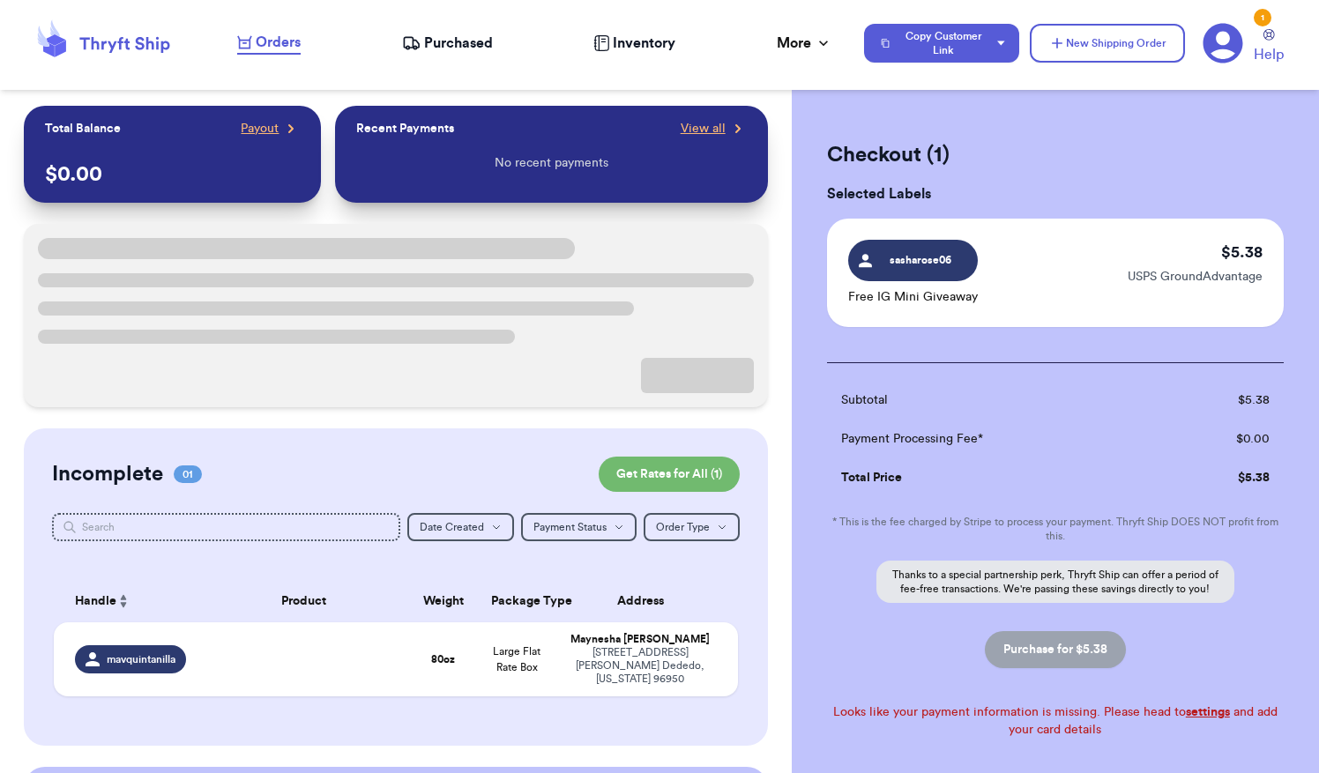
scroll to position [102, 0]
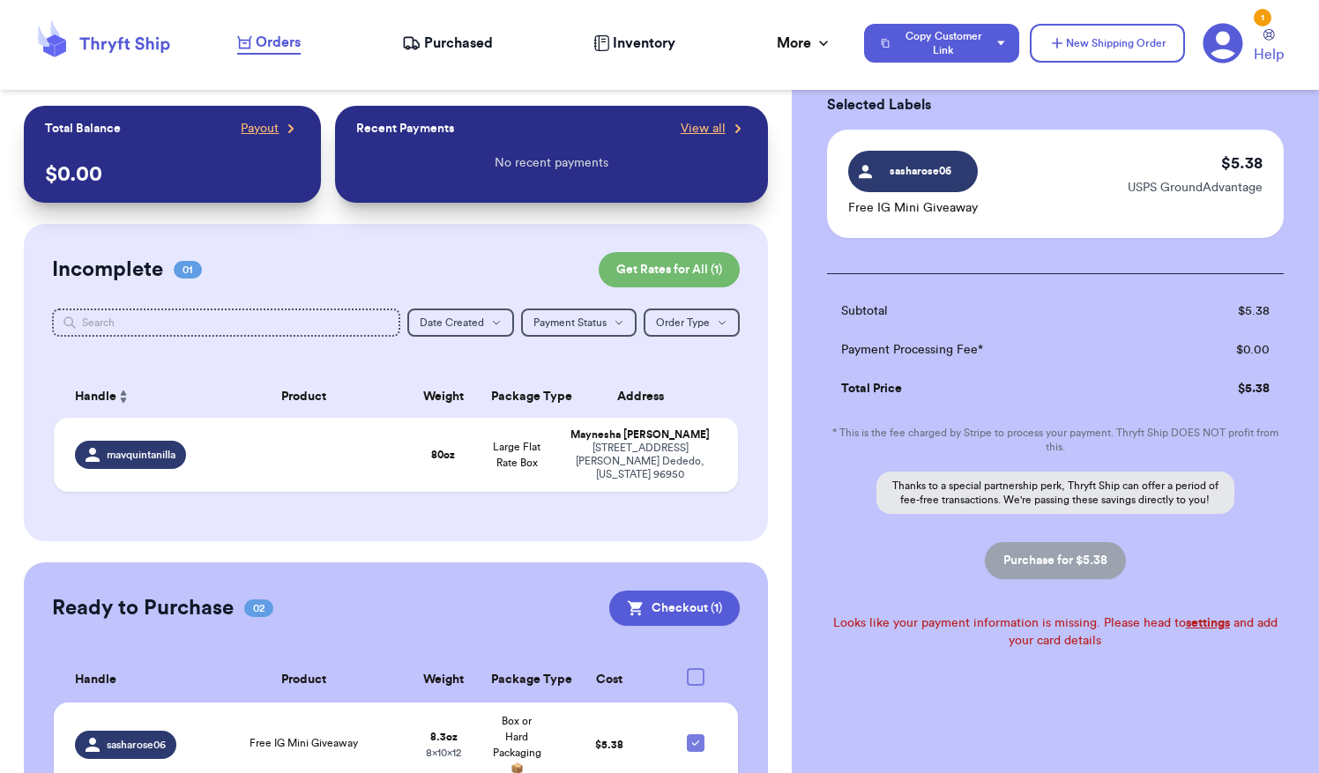
click at [1007, 487] on p "Thanks to a special partnership perk, Thryft Ship can offer a period of fee-fre…" at bounding box center [1055, 493] width 358 height 42
click at [1212, 628] on link "settings" at bounding box center [1208, 623] width 44 height 12
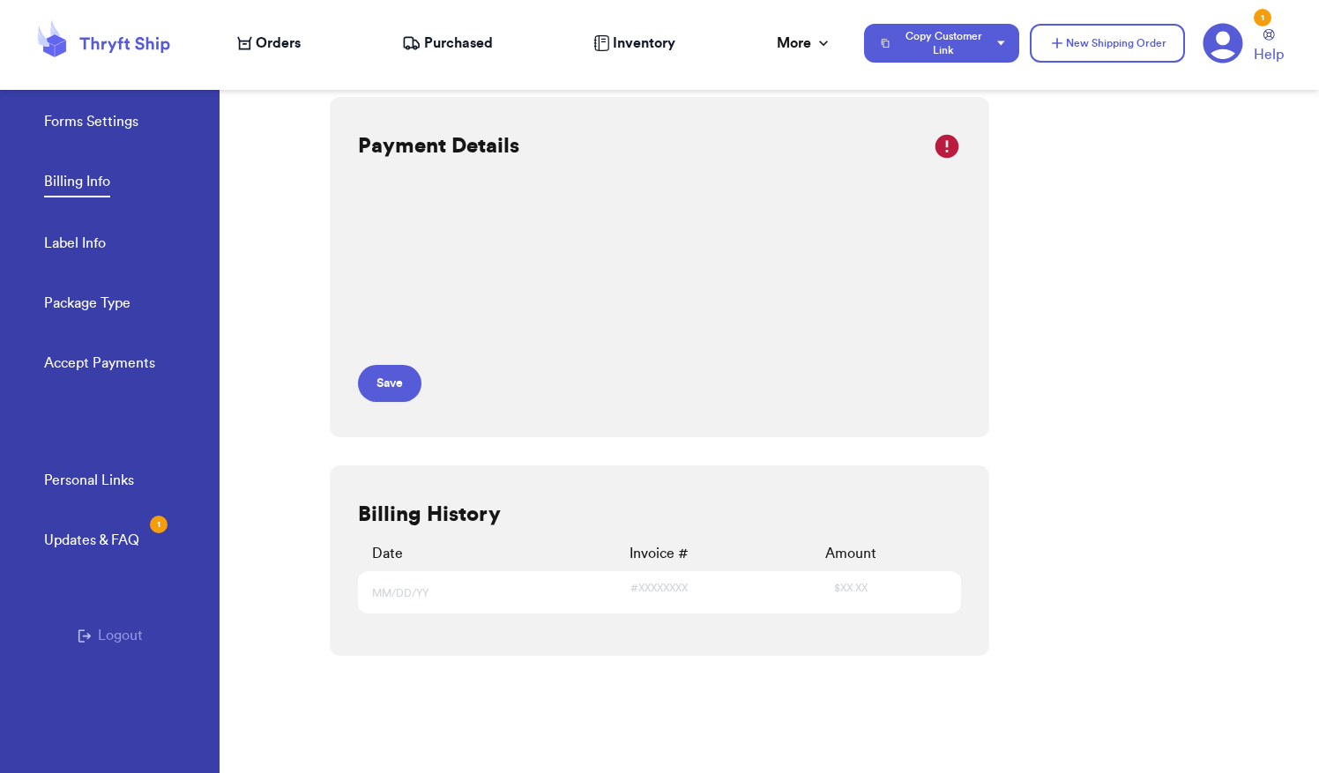
click at [407, 363] on form "Save" at bounding box center [559, 306] width 402 height 192
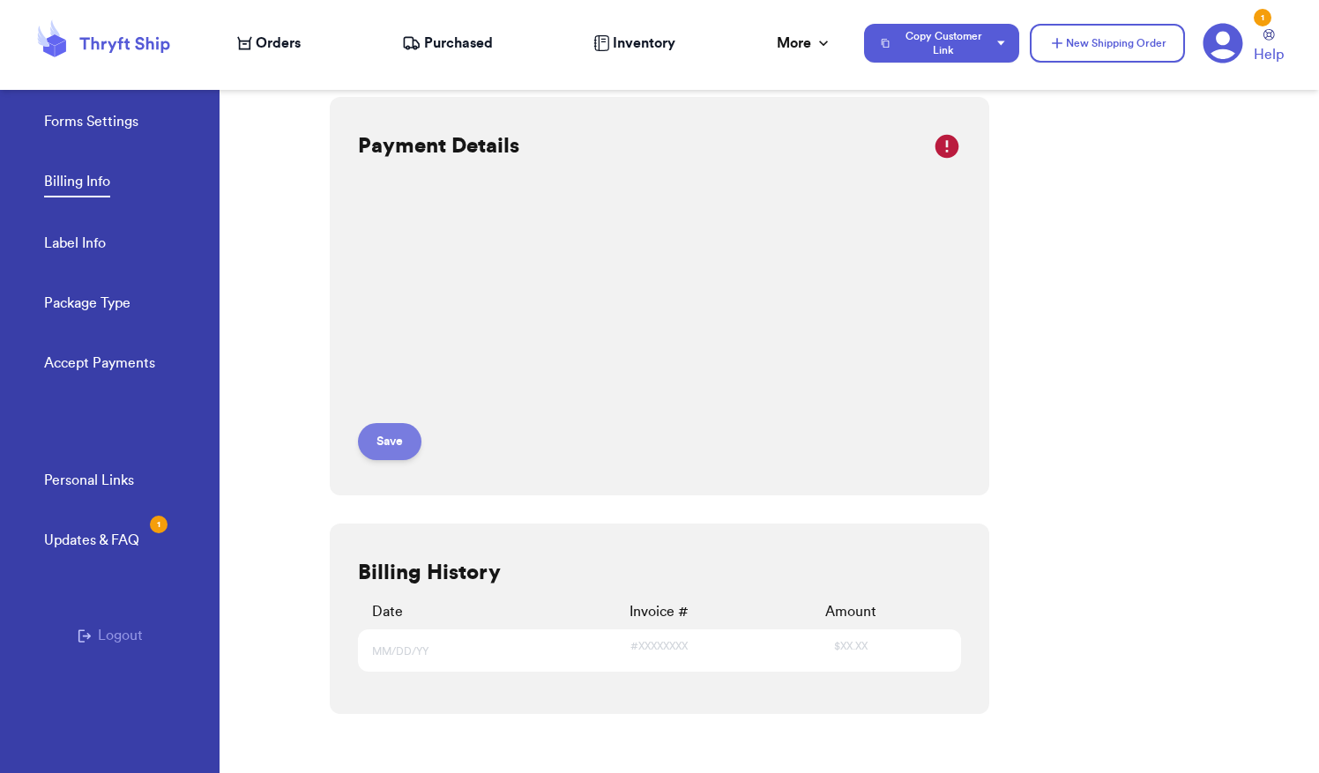
click at [388, 423] on button "Save" at bounding box center [389, 441] width 63 height 37
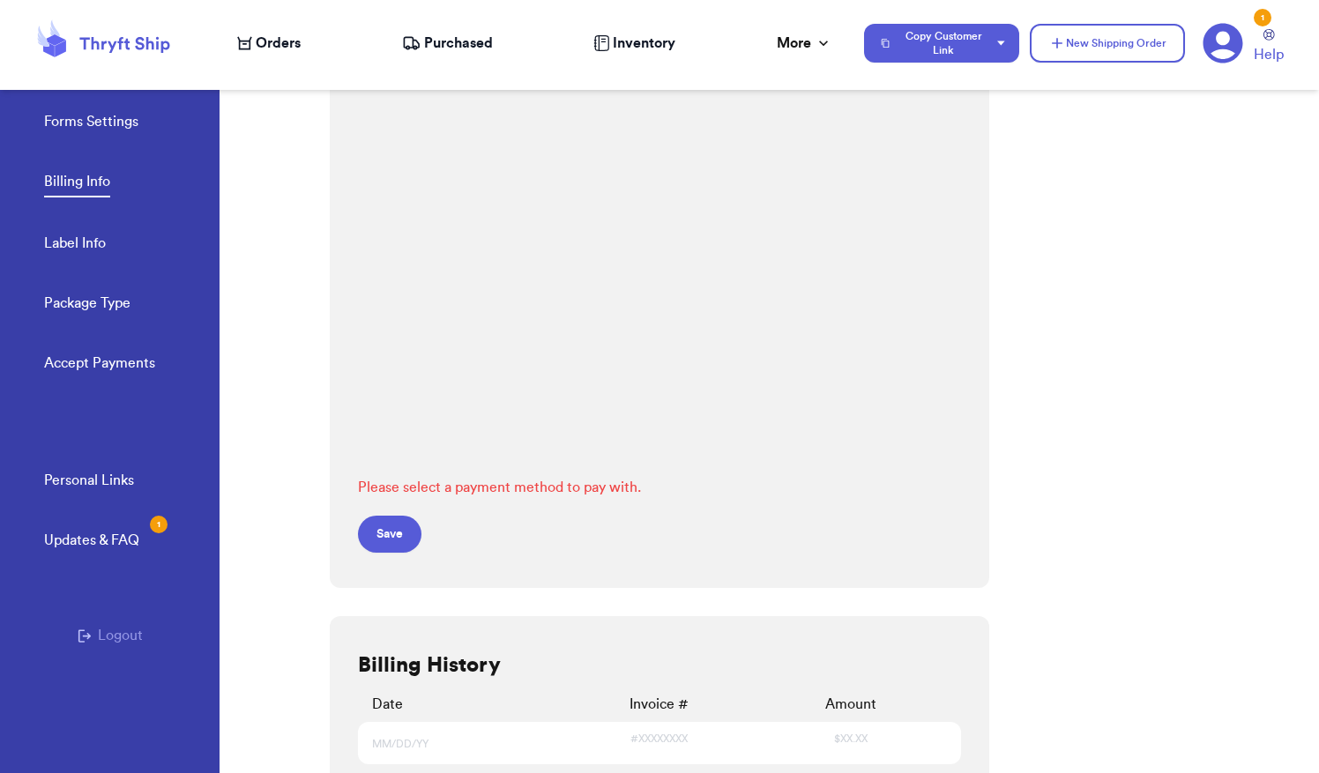
scroll to position [86, 0]
click at [384, 539] on button "Save" at bounding box center [389, 533] width 63 height 37
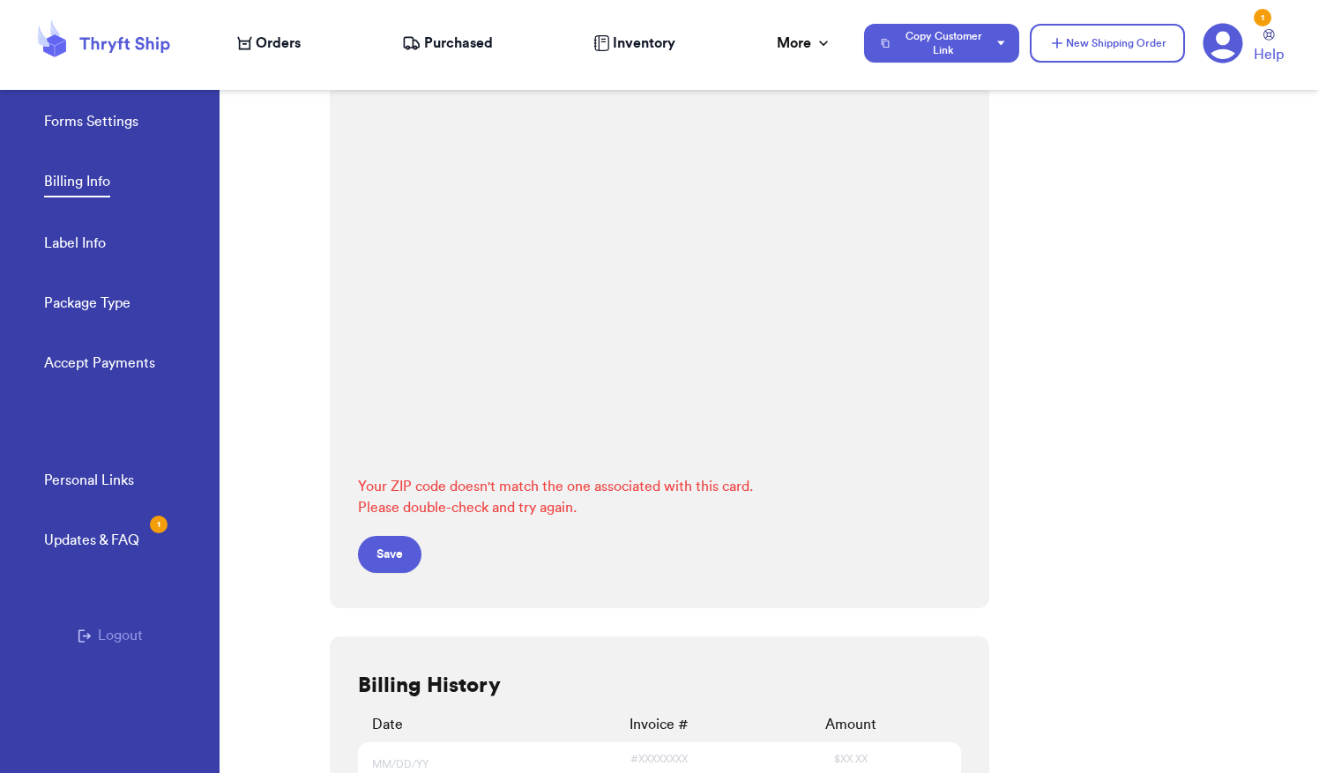
scroll to position [139, 0]
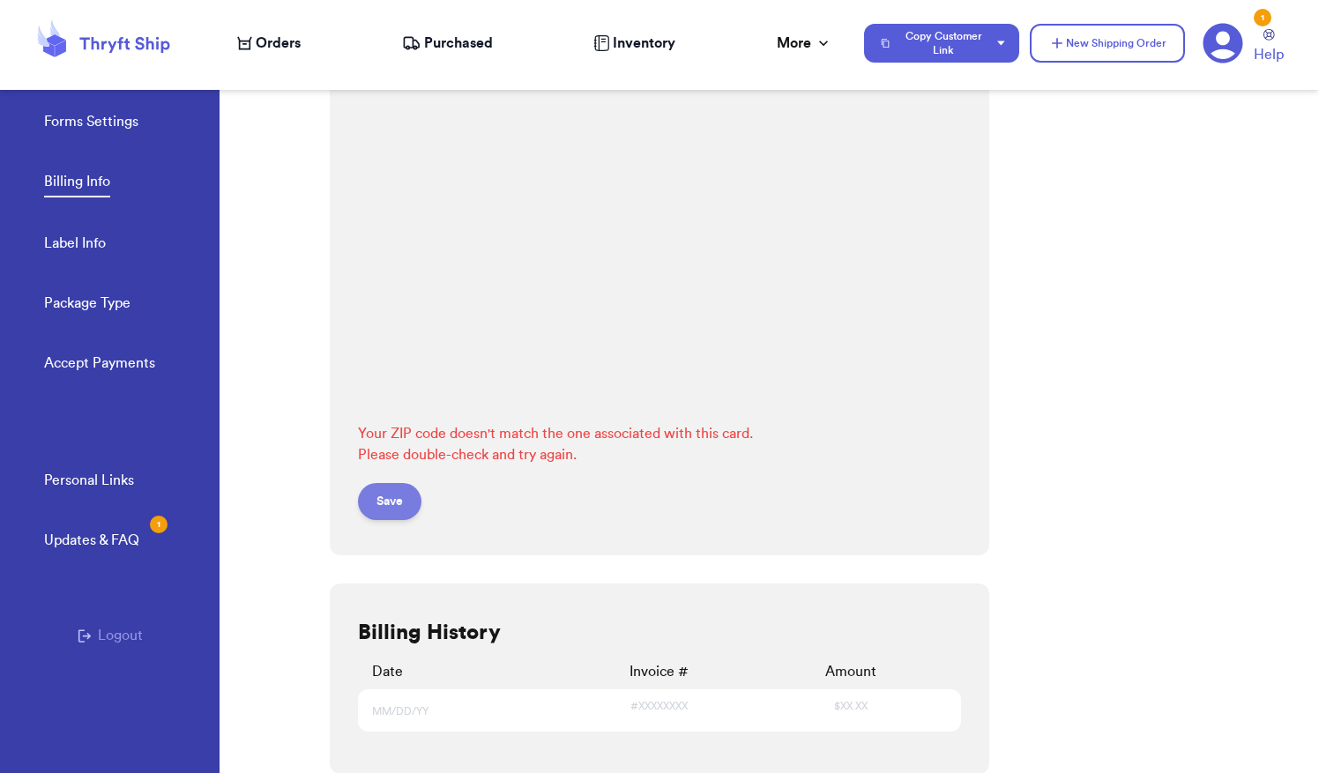
click at [386, 508] on button "Save" at bounding box center [389, 501] width 63 height 37
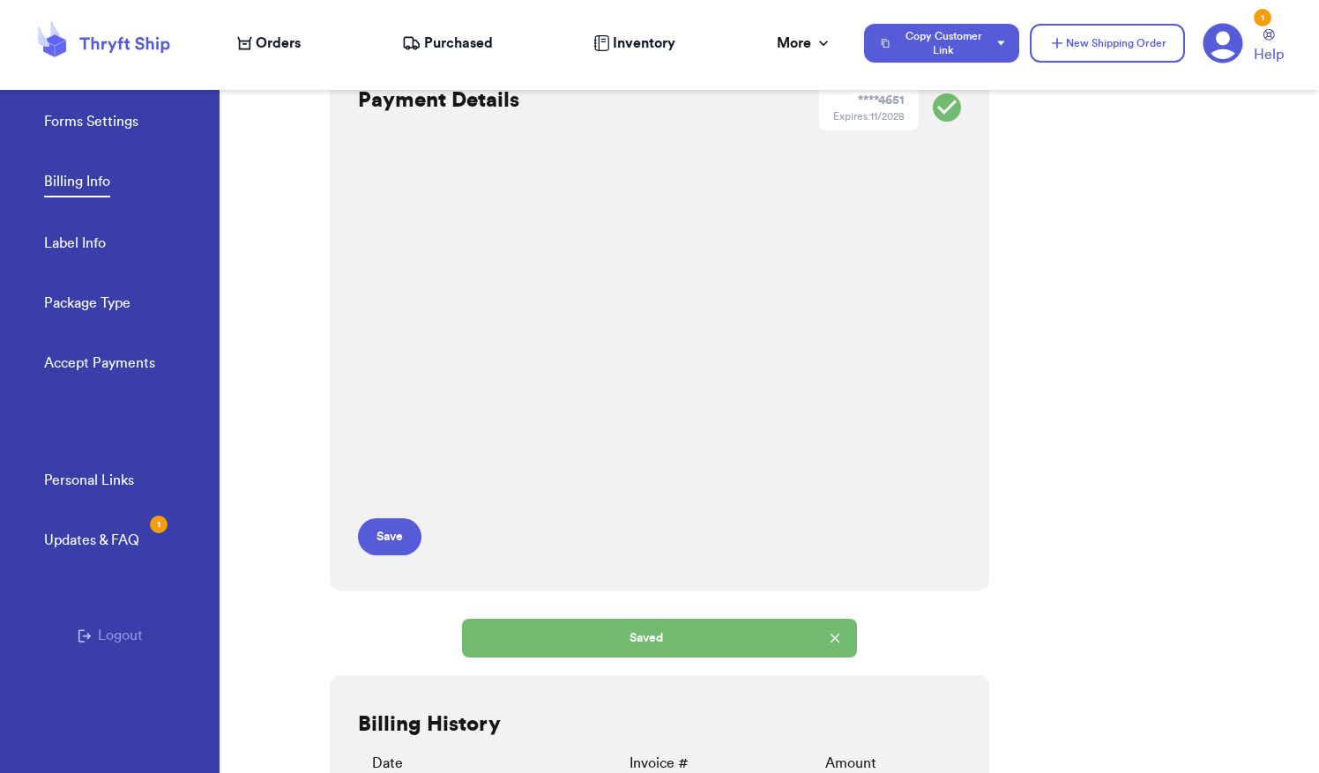
scroll to position [39, 0]
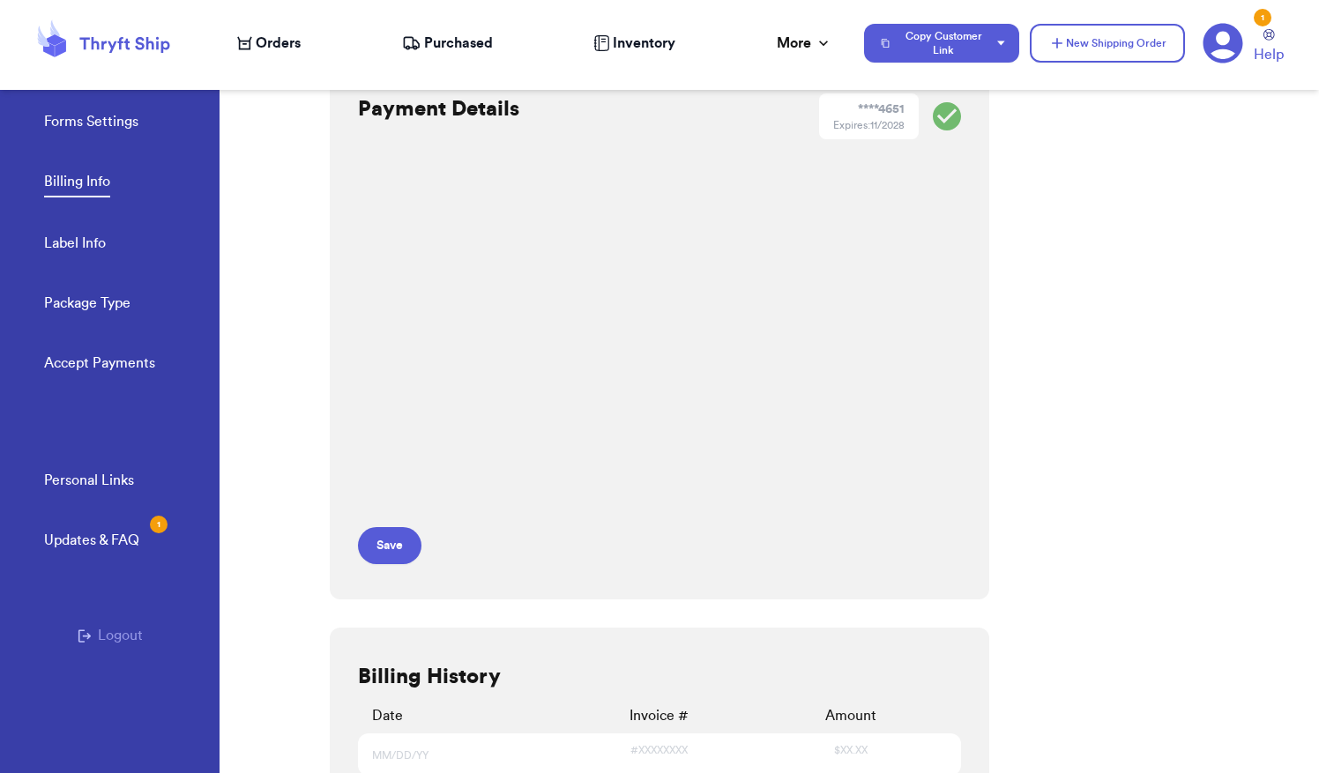
click at [93, 353] on link "Accept Payments" at bounding box center [99, 365] width 111 height 25
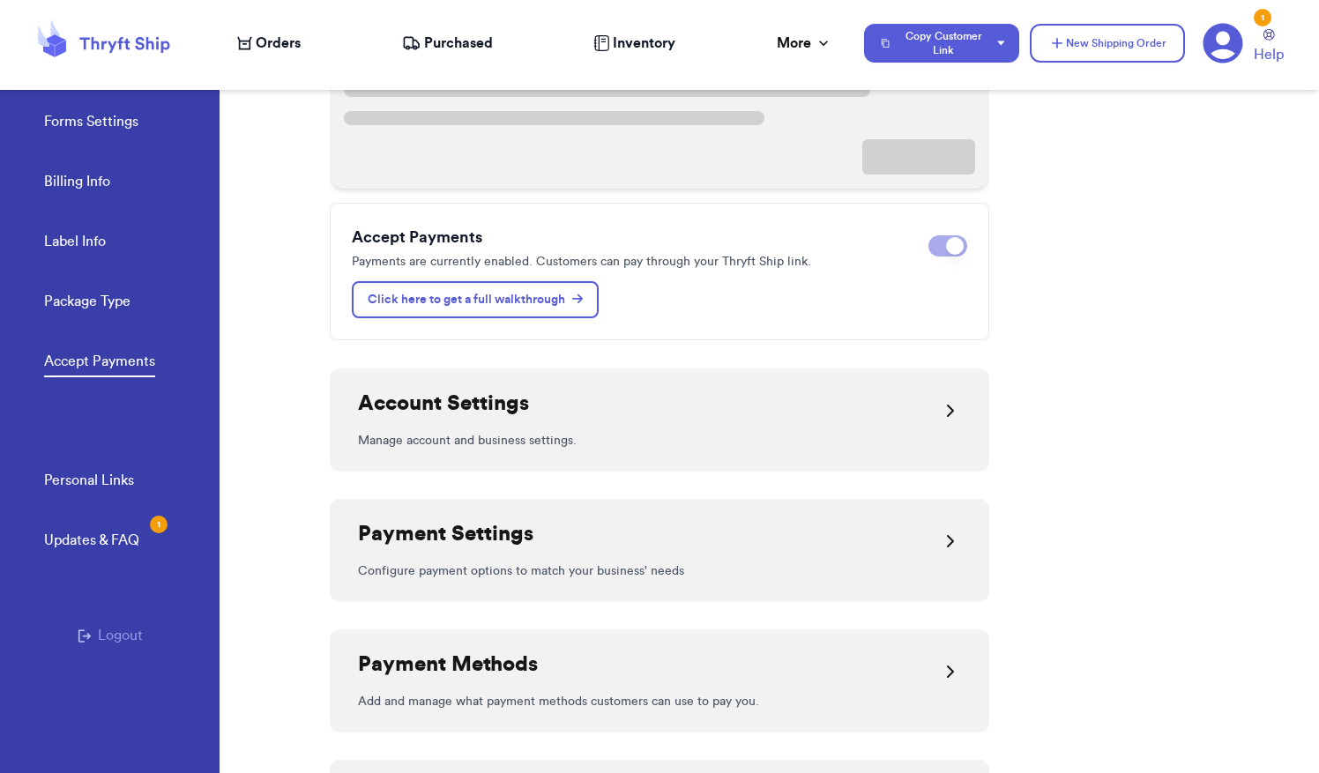
scroll to position [253, 0]
click at [593, 551] on div "Payment Settings" at bounding box center [659, 542] width 603 height 42
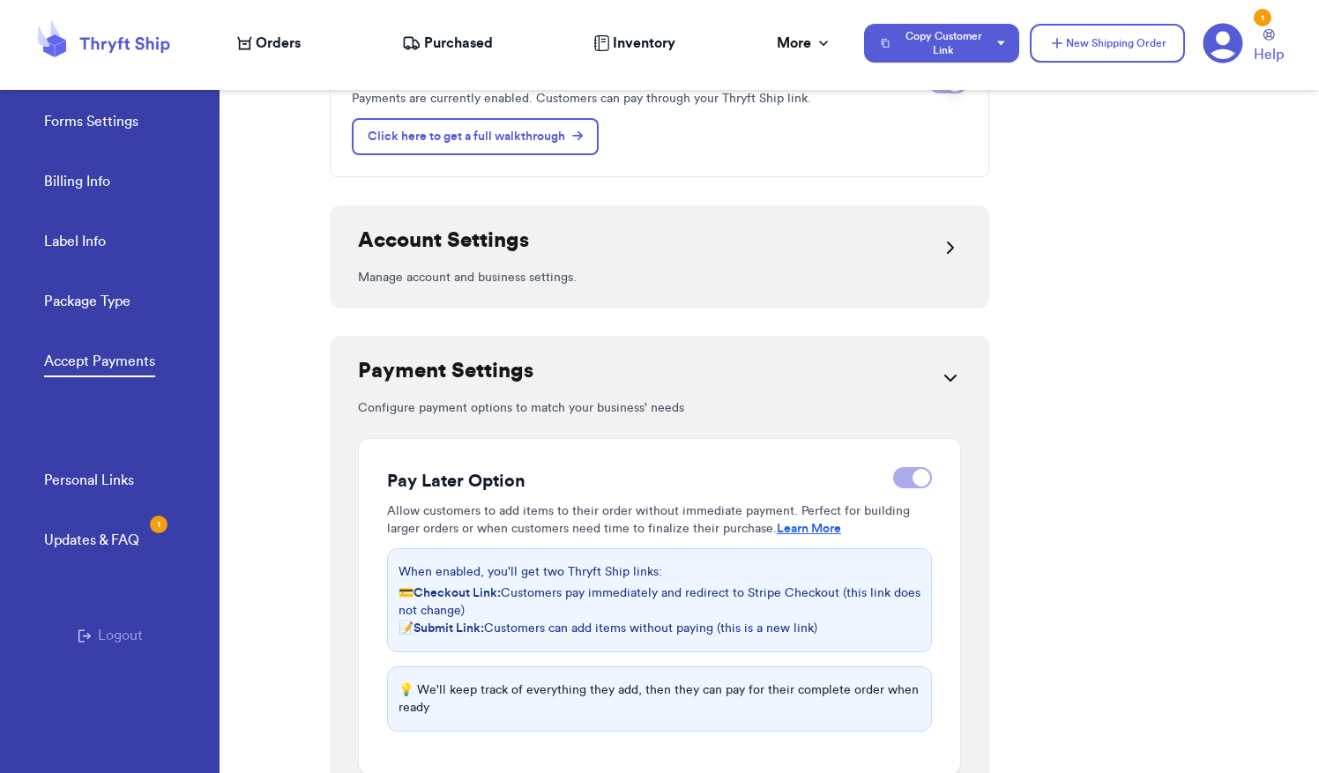
scroll to position [205, 0]
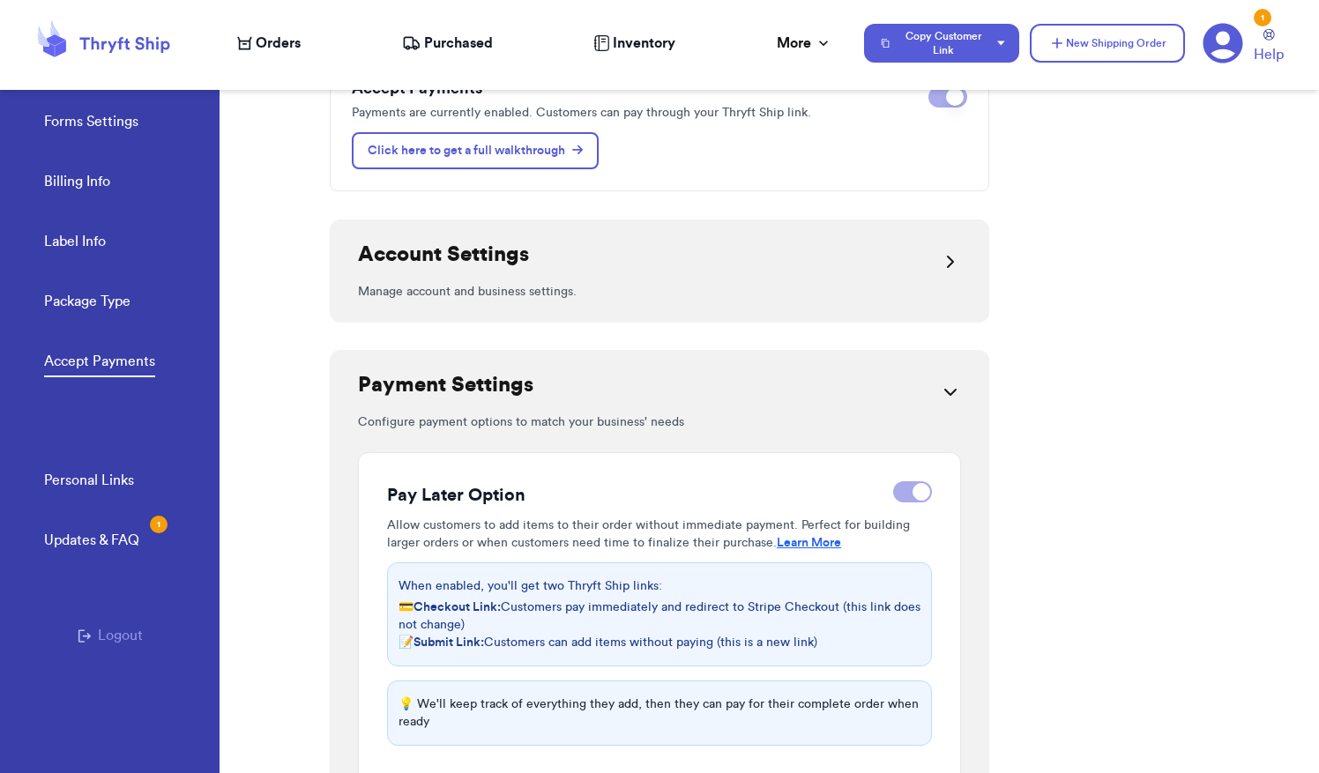
click at [486, 271] on div "Account Settings" at bounding box center [443, 262] width 171 height 42
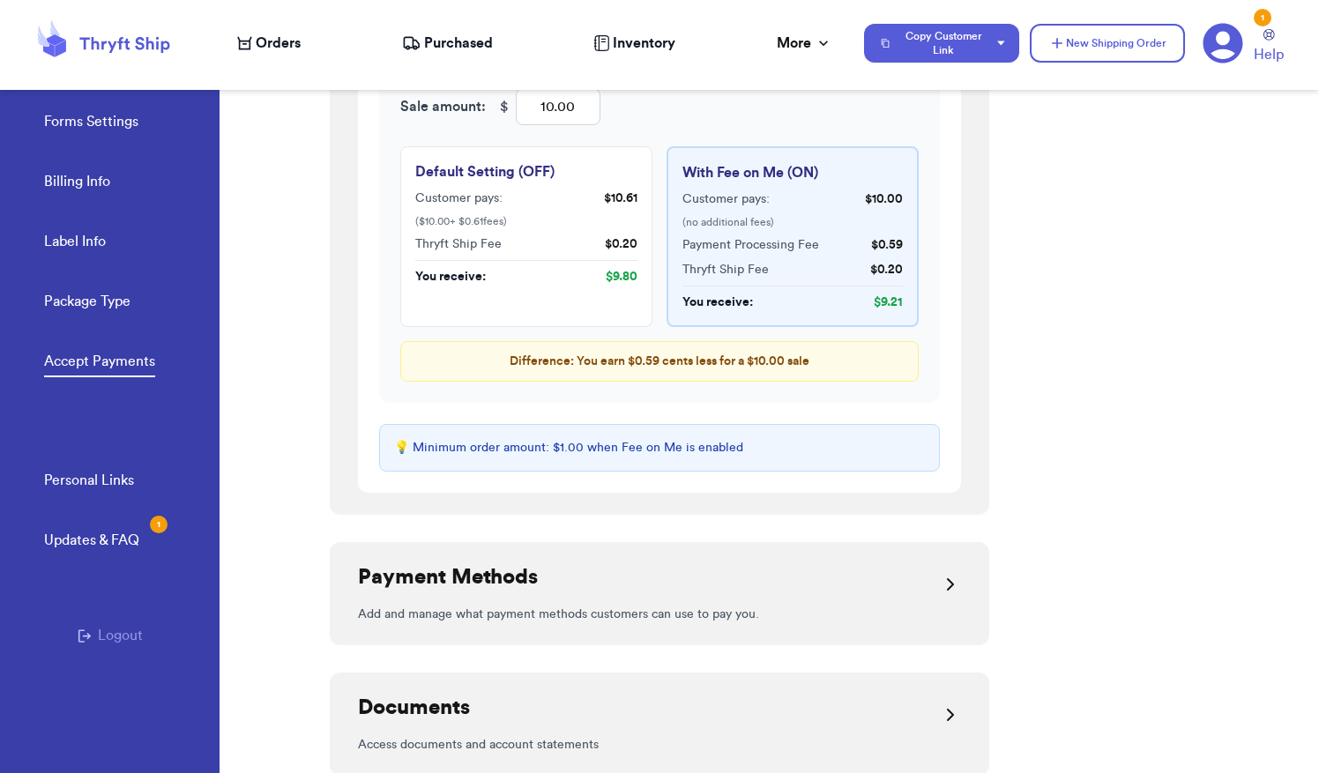
scroll to position [1534, 0]
